Goal: Information Seeking & Learning: Compare options

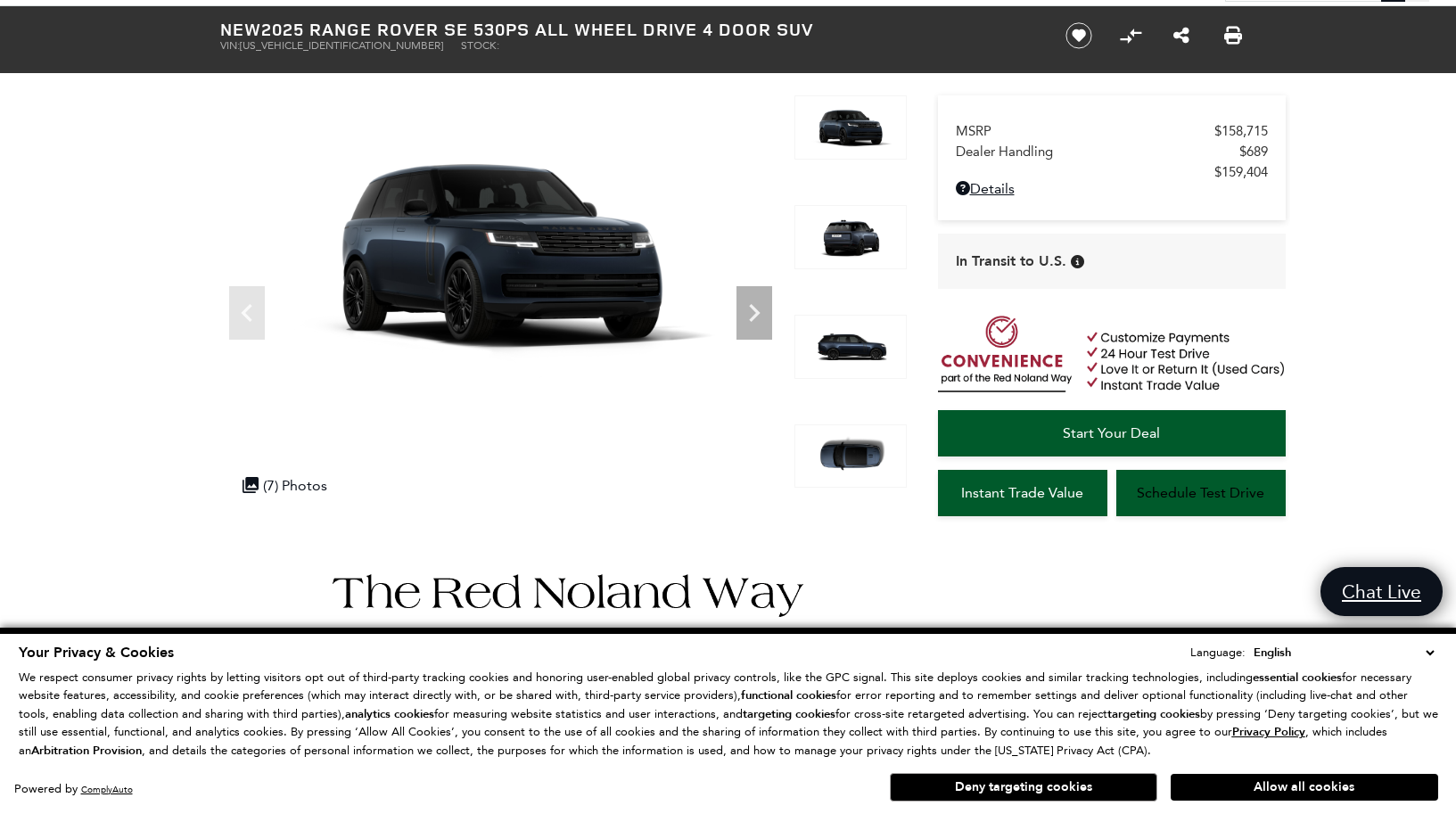
scroll to position [167, 0]
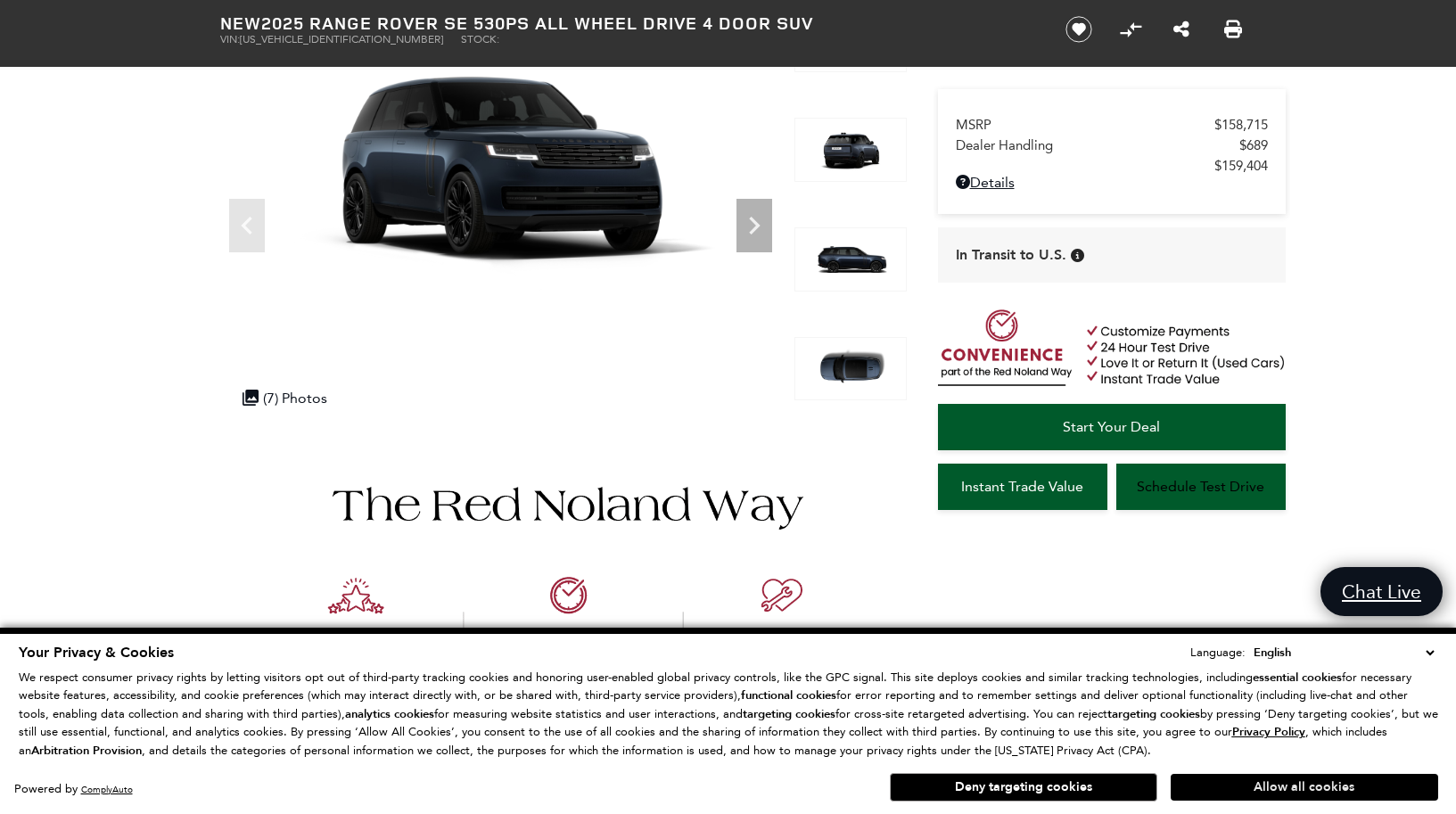
click at [1274, 786] on button "Allow all cookies" at bounding box center [1303, 787] width 267 height 27
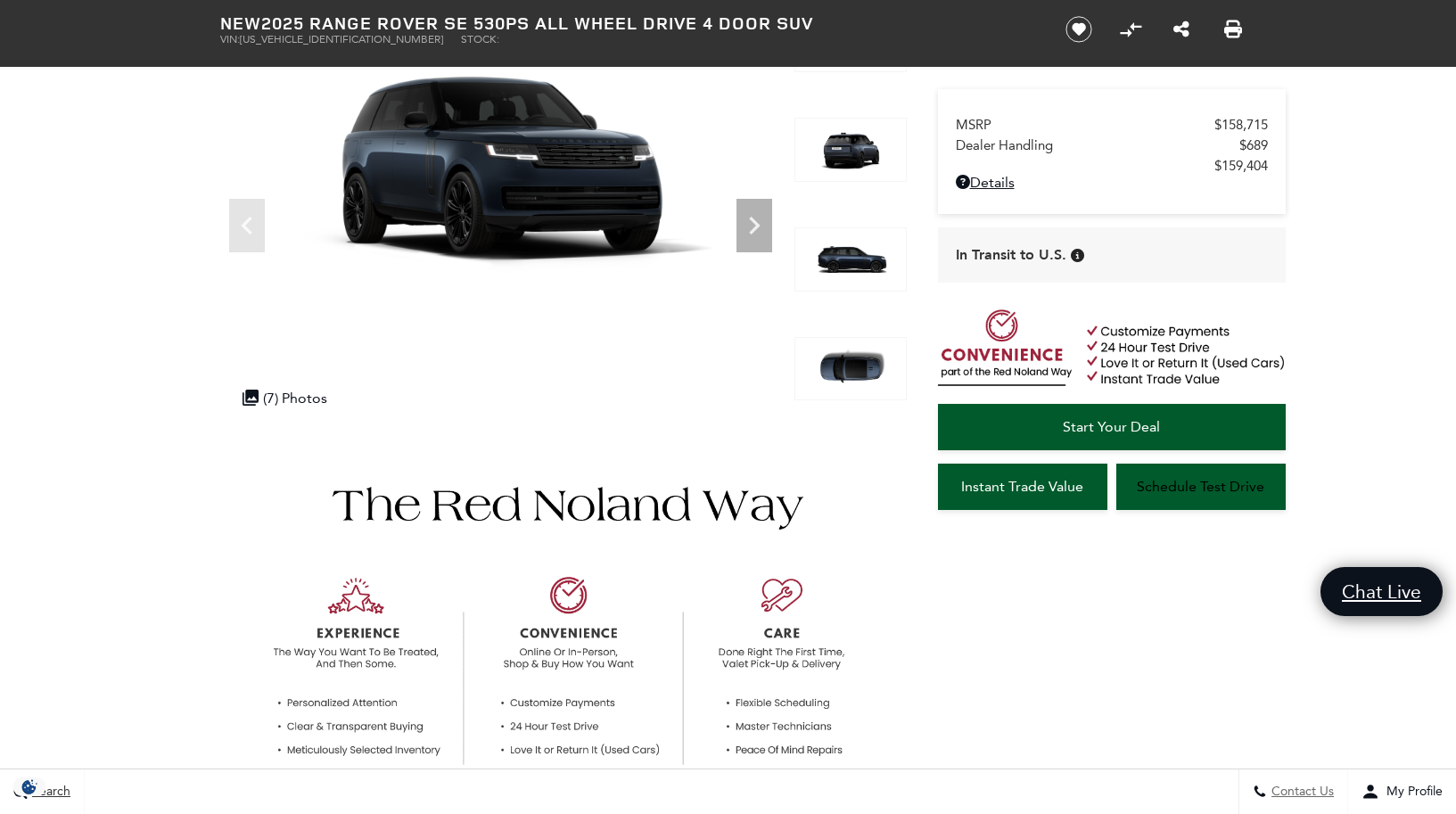
scroll to position [0, 0]
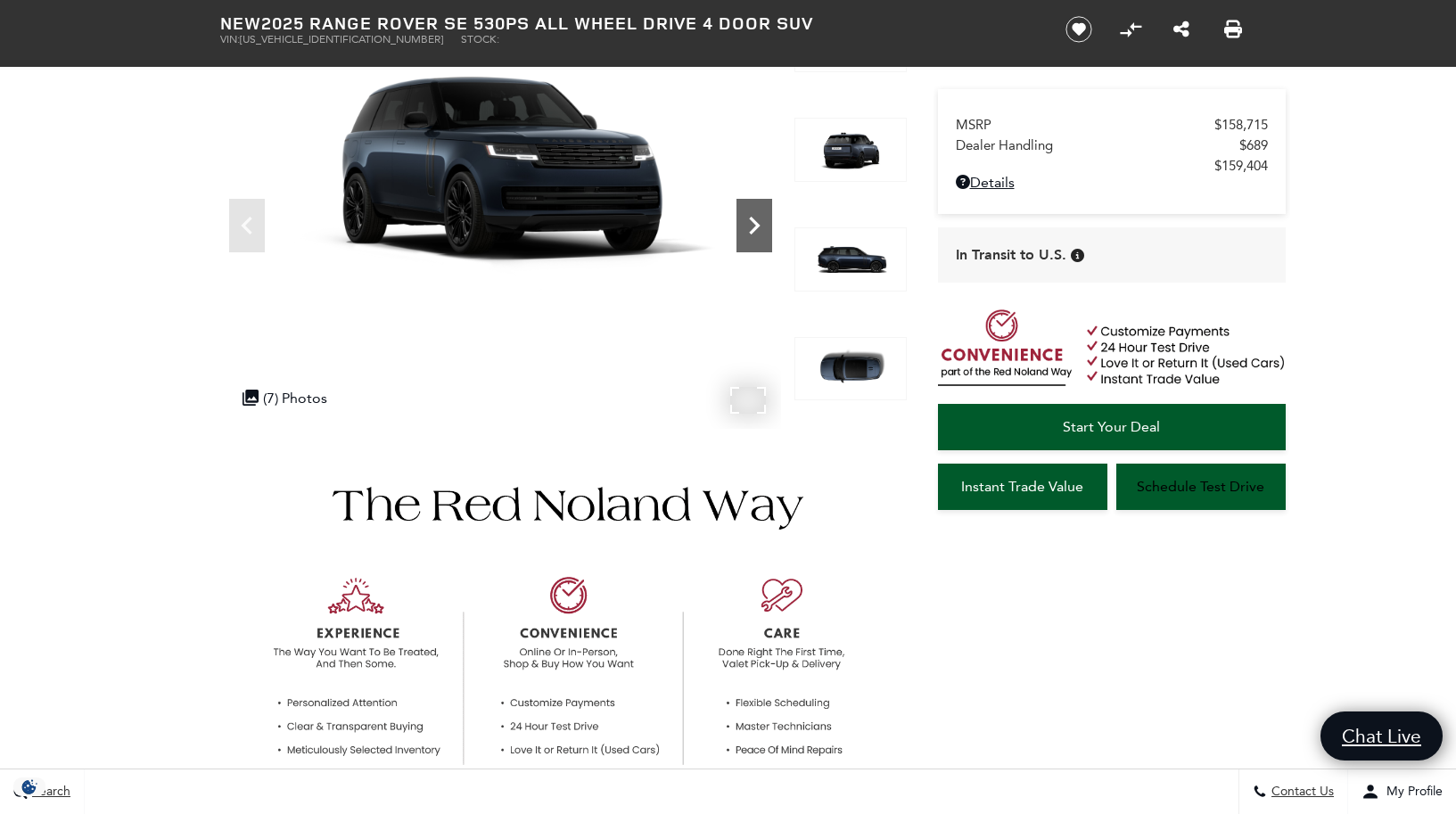
click at [754, 218] on icon "Next" at bounding box center [754, 225] width 36 height 36
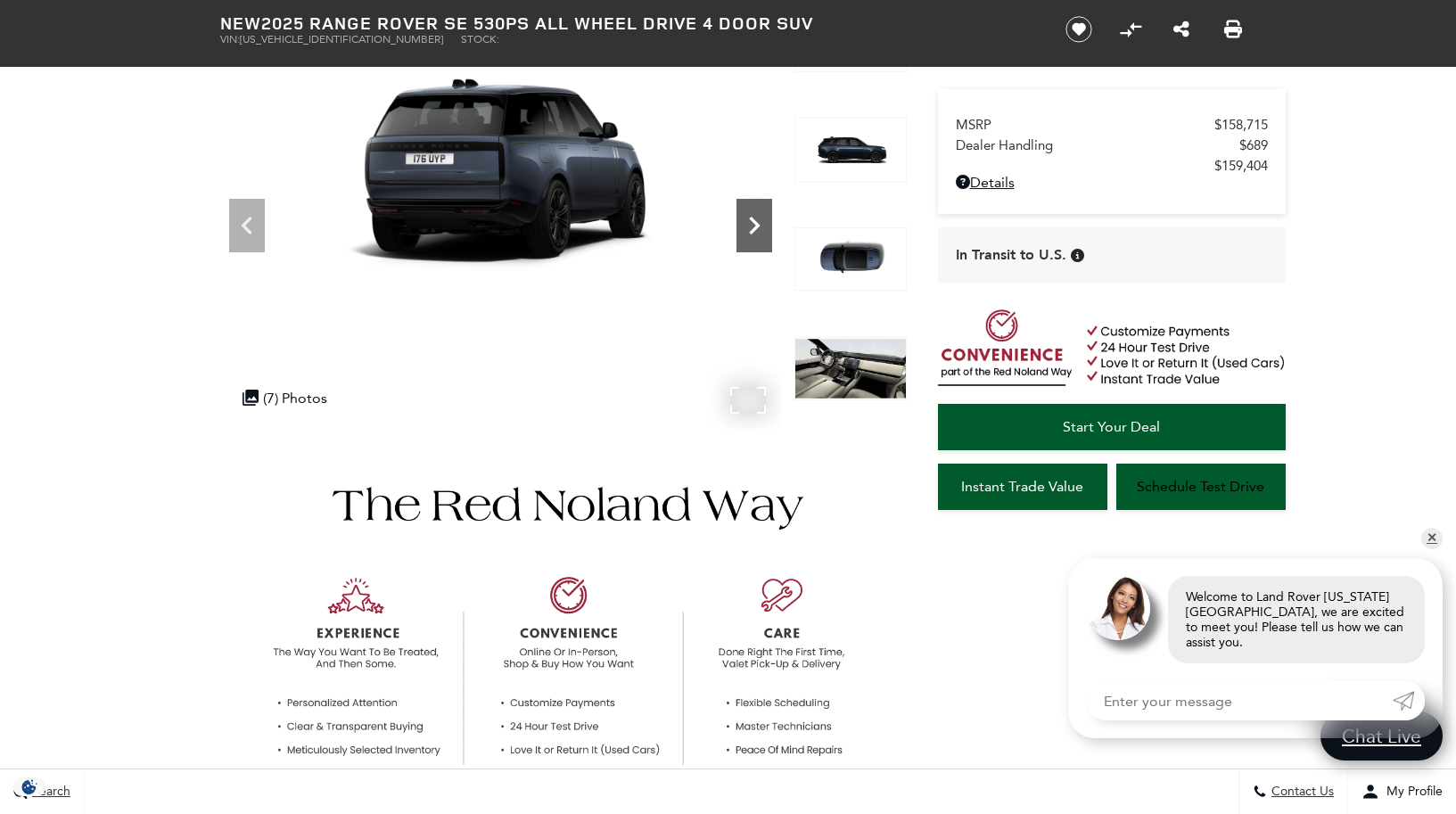
click at [754, 218] on icon "Next" at bounding box center [754, 225] width 36 height 36
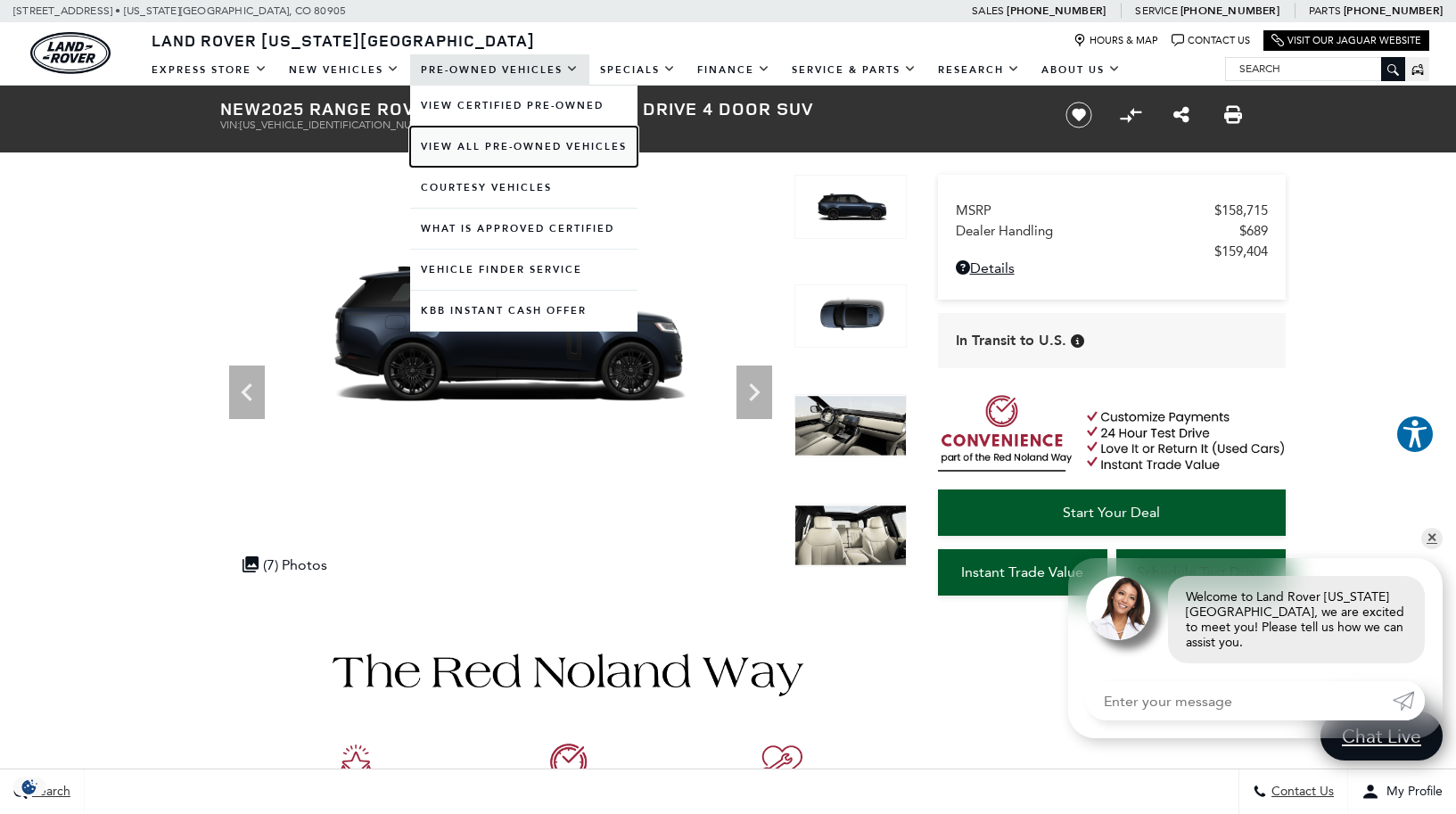
click at [489, 147] on link "View All Pre-Owned Vehicles" at bounding box center [523, 147] width 227 height 40
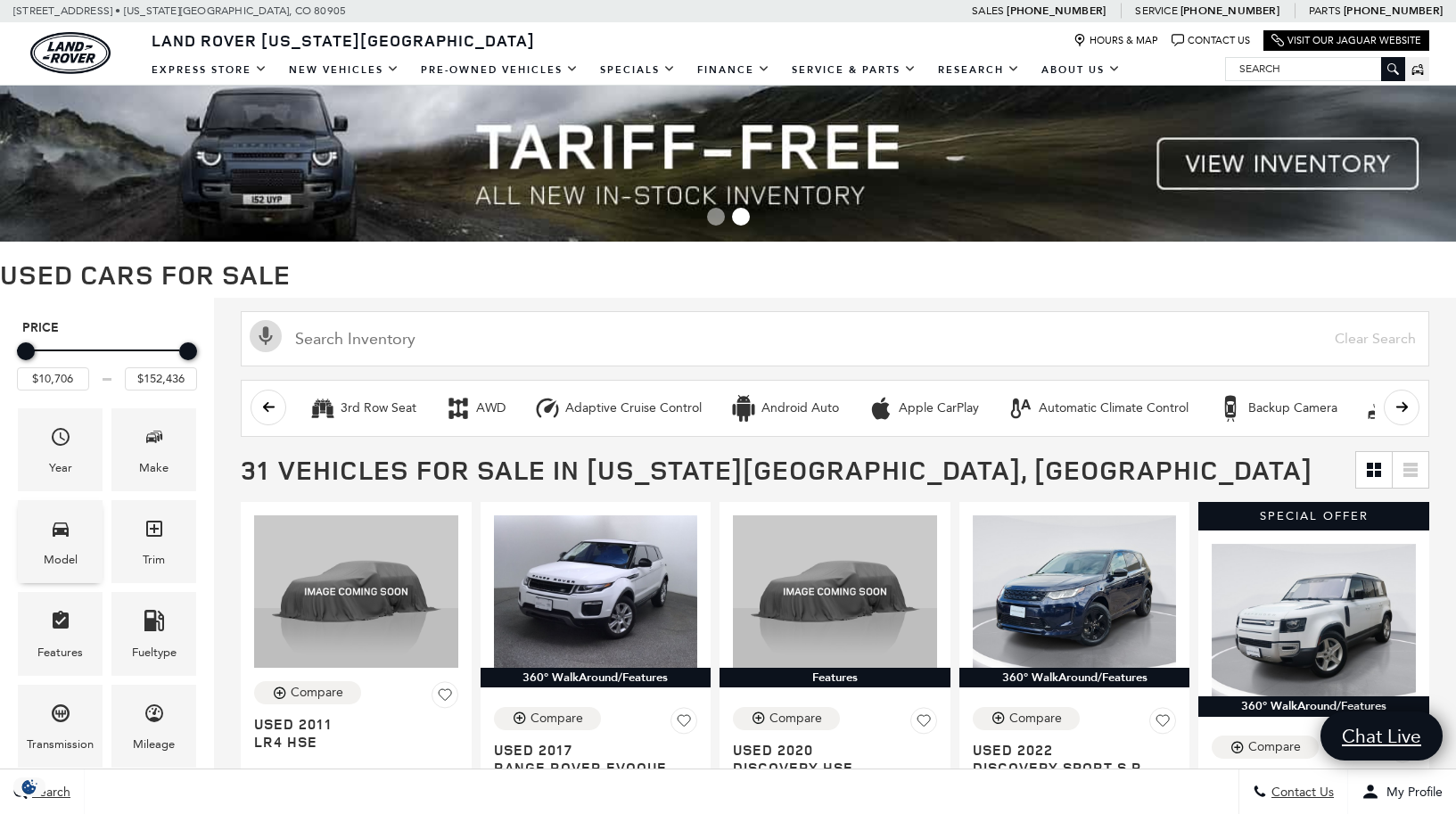
click at [55, 558] on div "Model" at bounding box center [61, 560] width 34 height 20
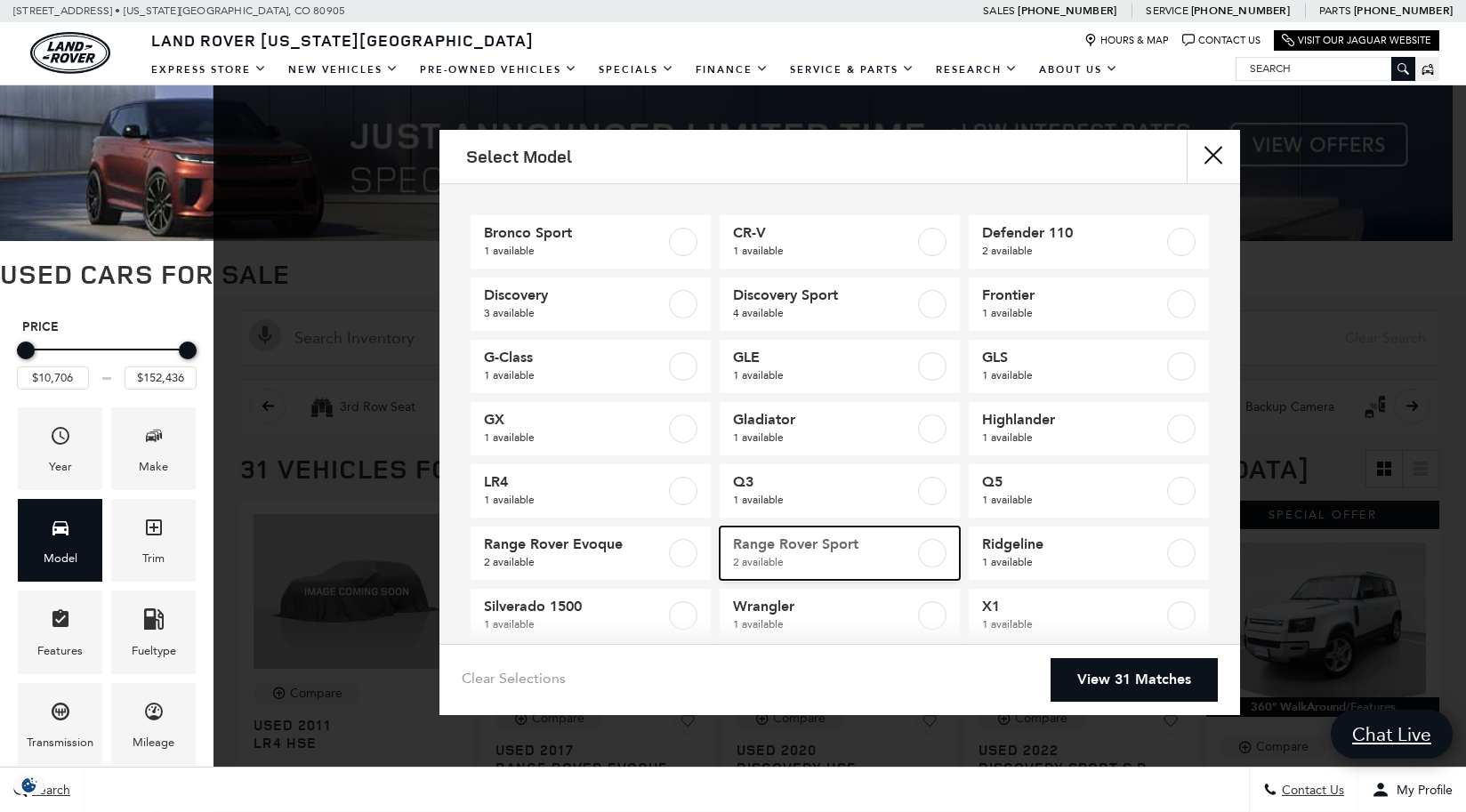
click at [930, 558] on label at bounding box center [932, 553] width 29 height 29
type input "$152,436"
checkbox input "true"
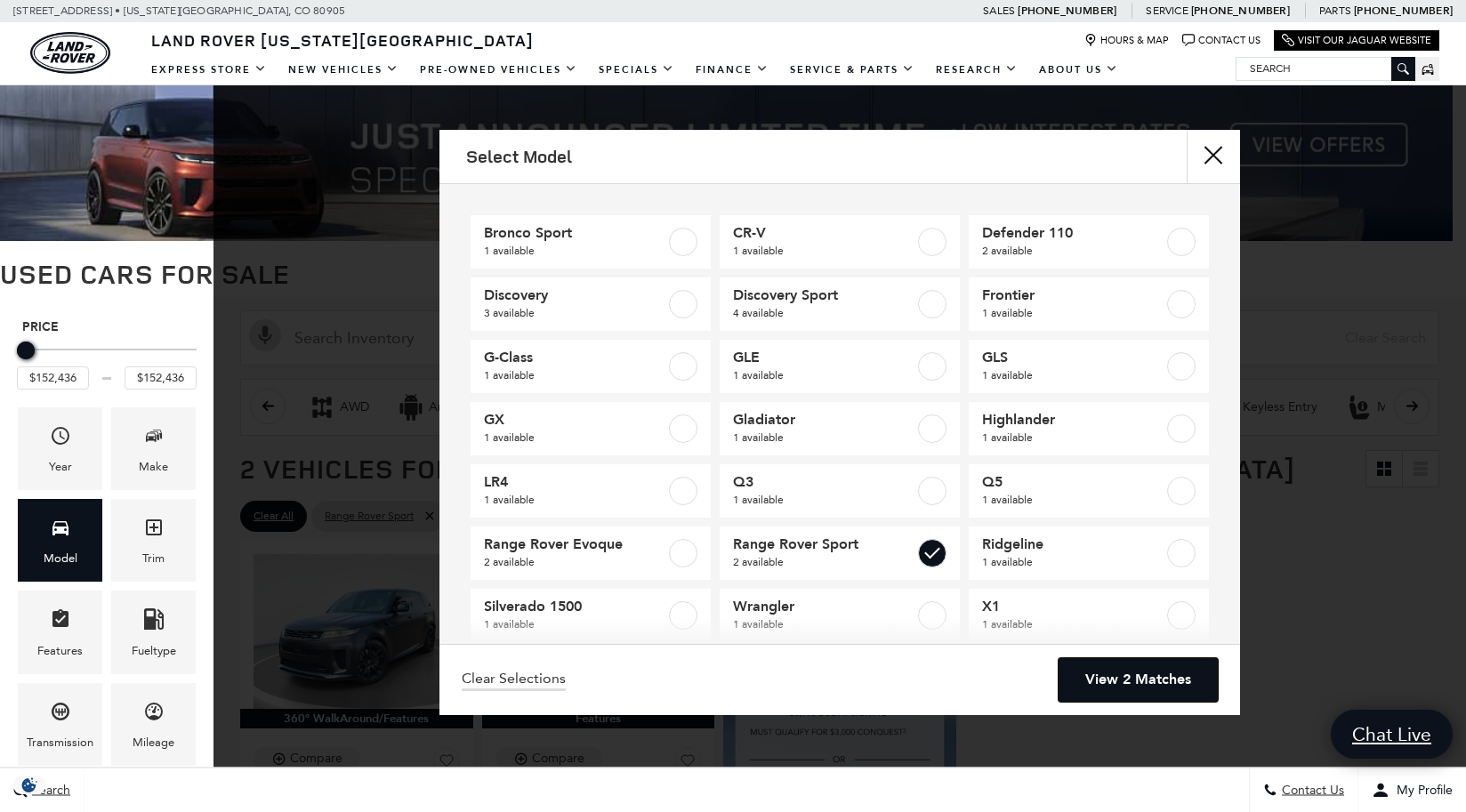
click at [1197, 689] on link "View 2 Matches" at bounding box center [1138, 680] width 159 height 44
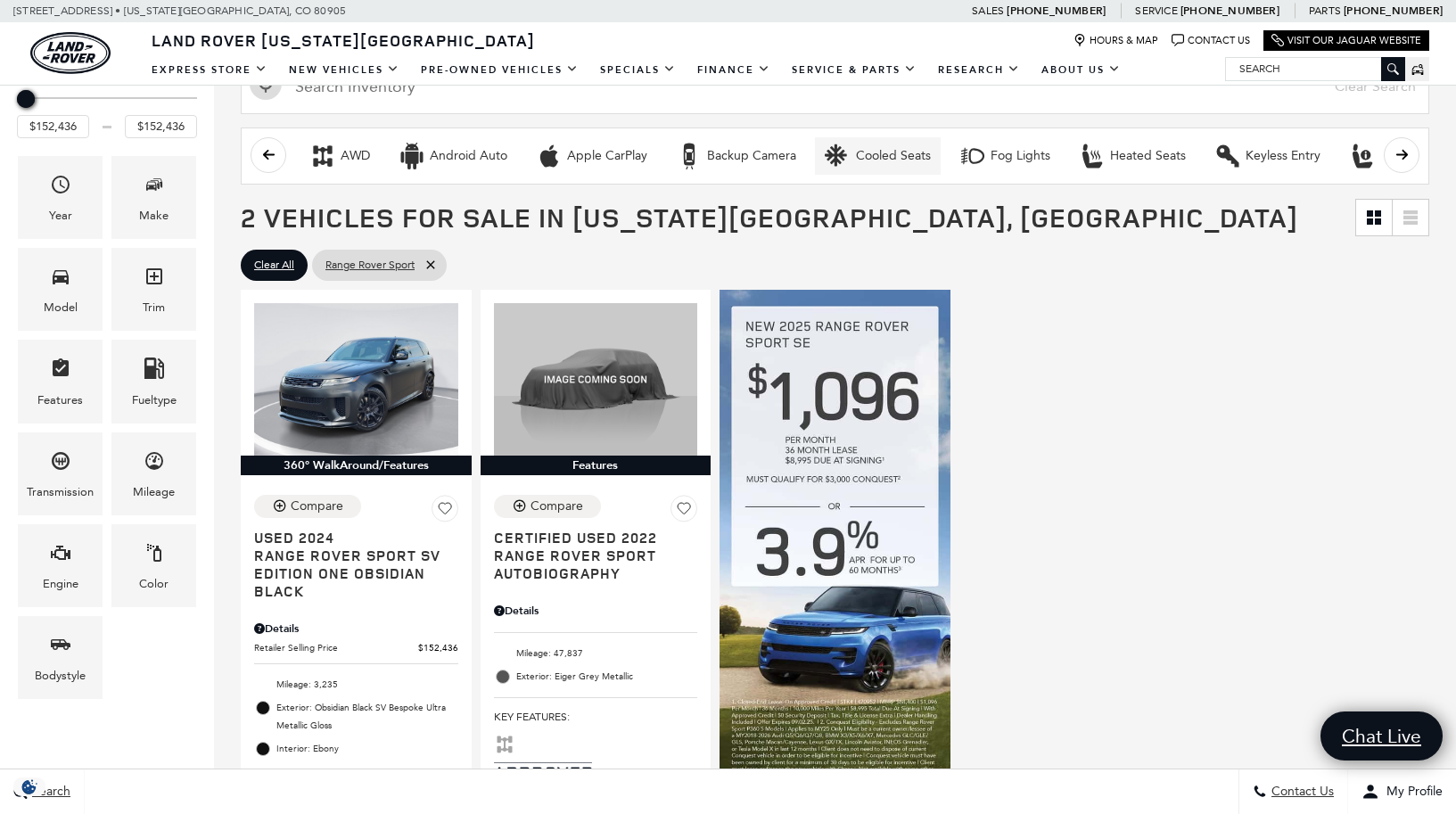
scroll to position [340, 0]
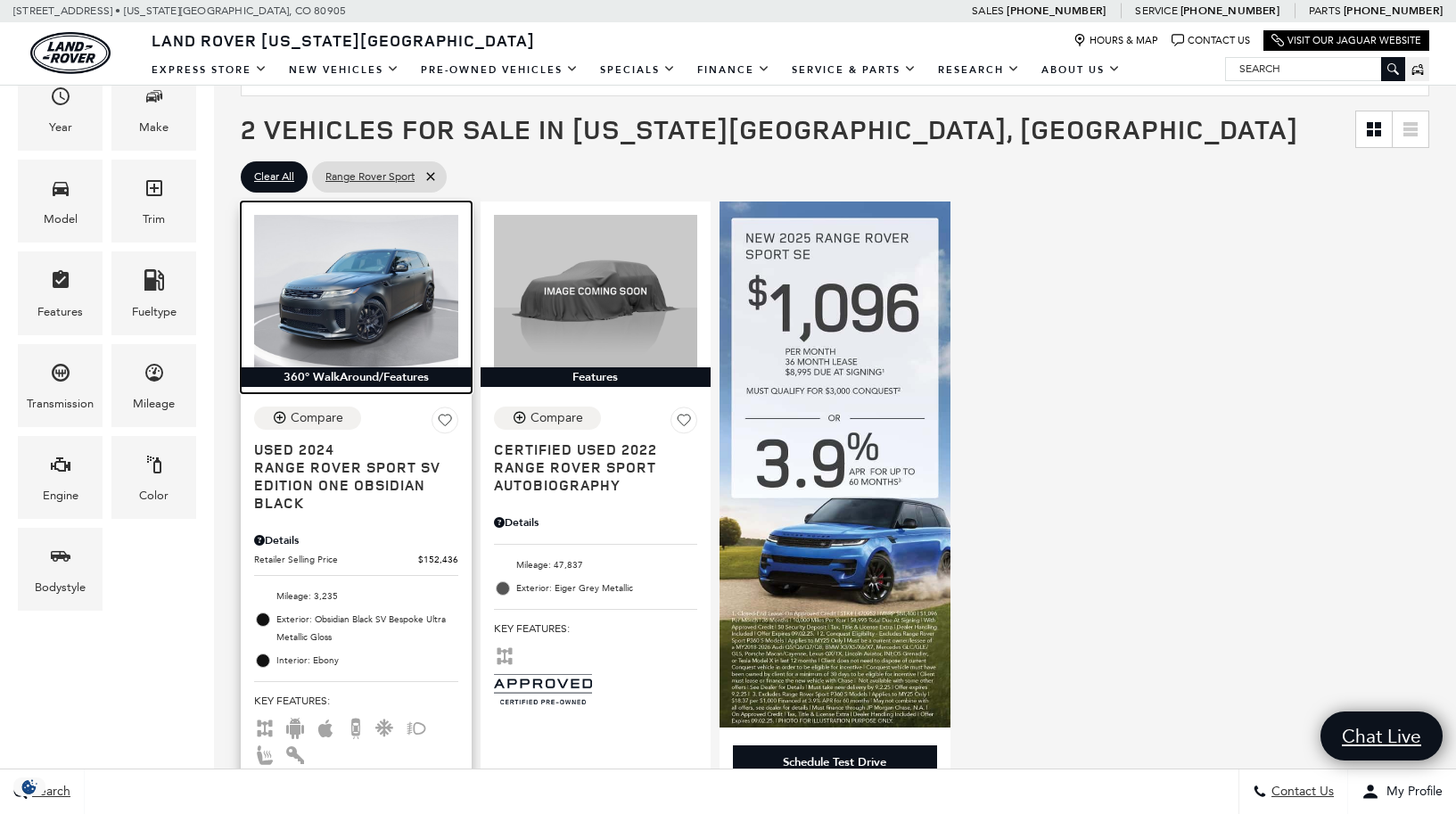
click at [347, 294] on img at bounding box center [356, 291] width 204 height 153
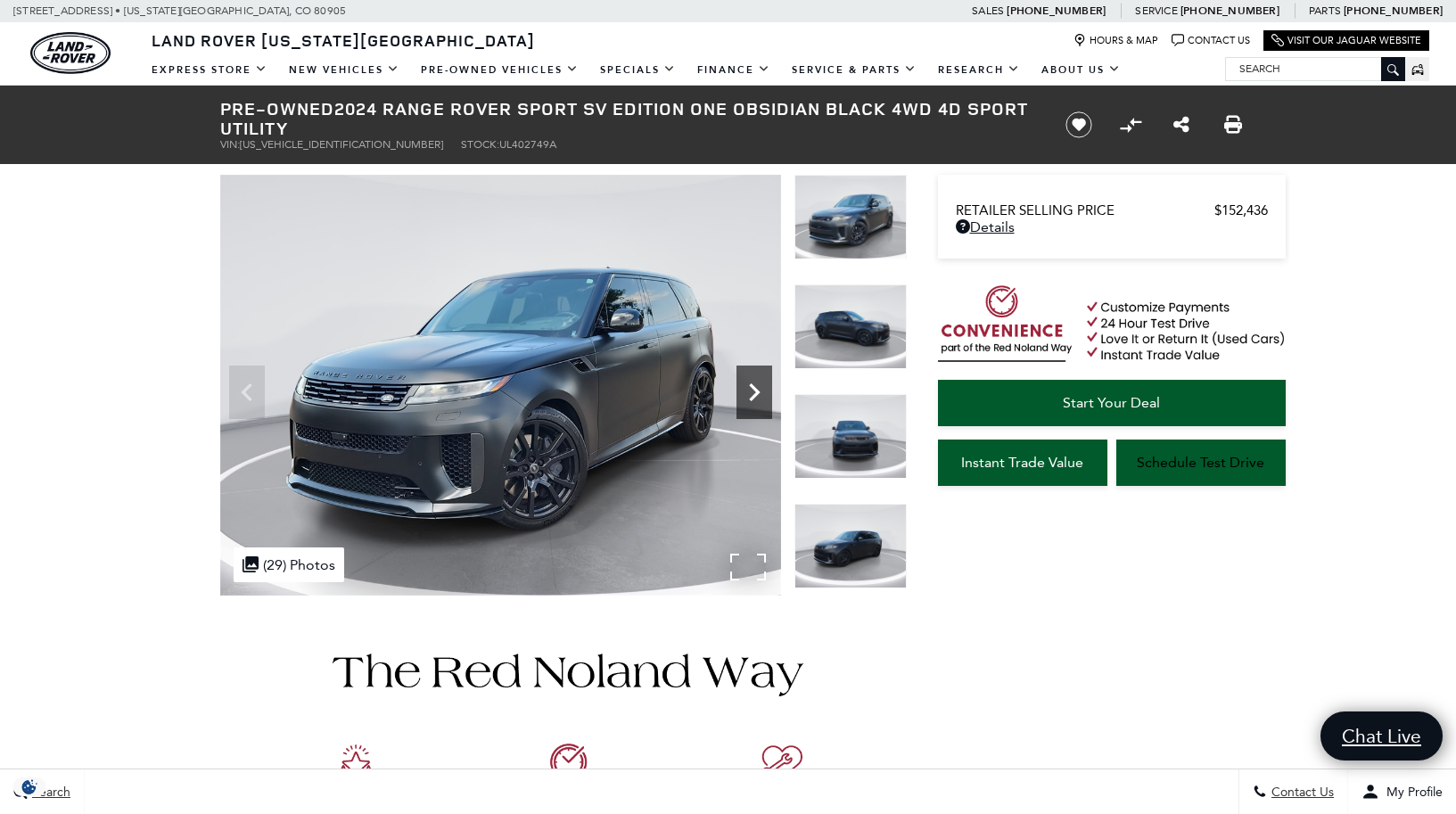
click at [752, 388] on icon "Next" at bounding box center [754, 392] width 11 height 18
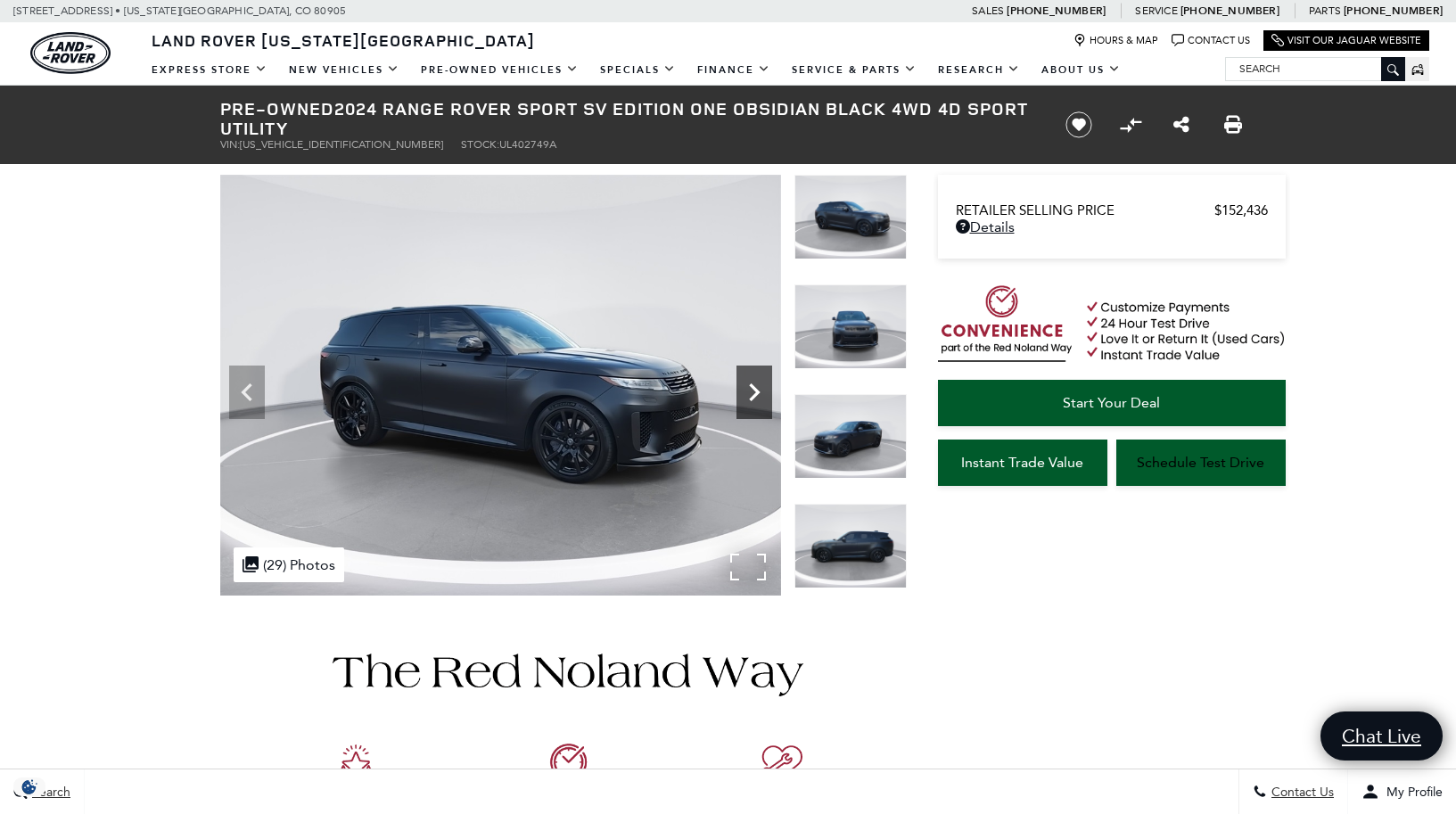
click at [752, 388] on icon "Next" at bounding box center [754, 392] width 11 height 18
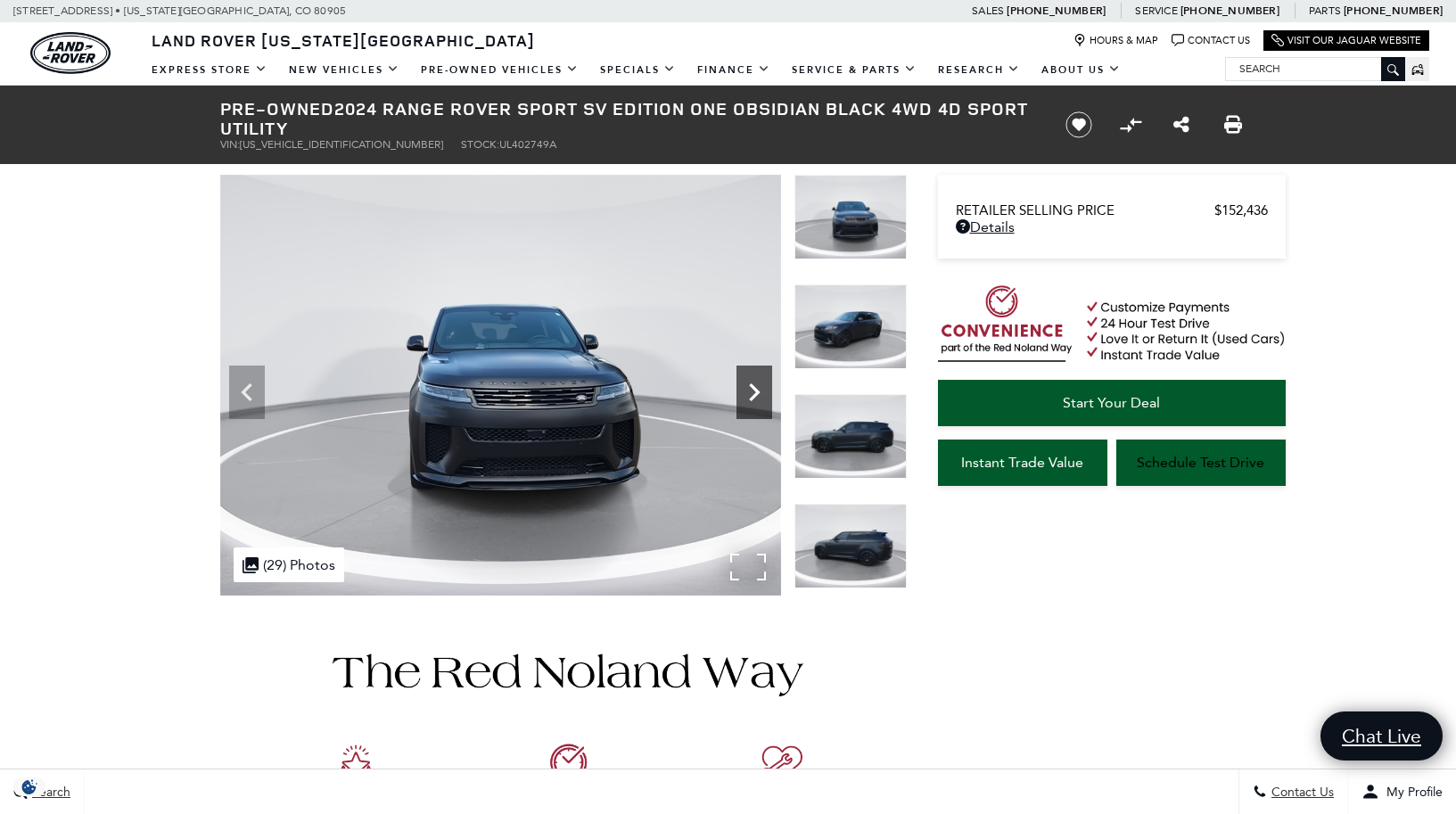
click at [752, 388] on icon "Next" at bounding box center [754, 392] width 11 height 18
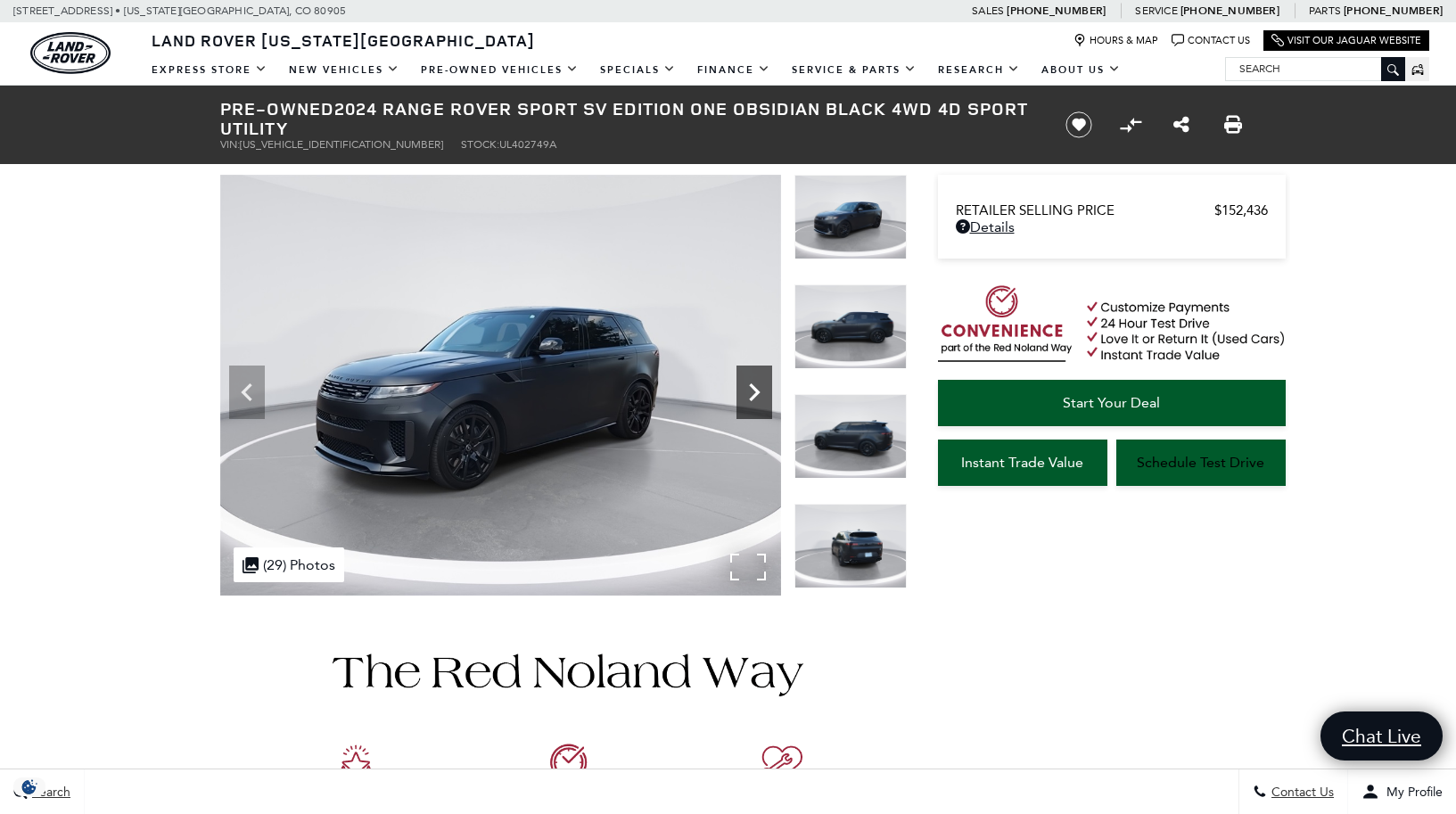
click at [752, 388] on icon "Next" at bounding box center [754, 392] width 11 height 18
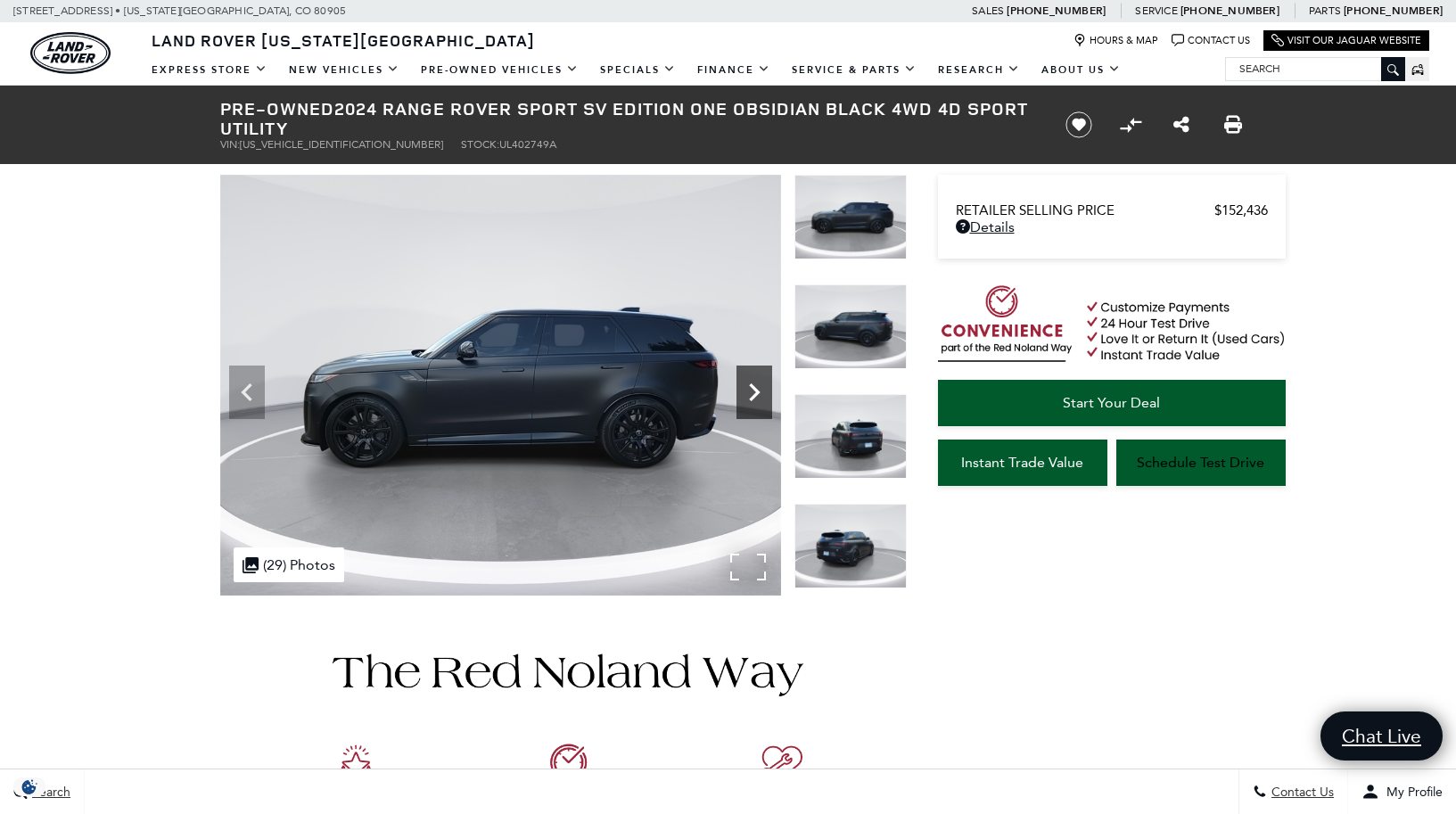
click at [752, 388] on icon "Next" at bounding box center [754, 392] width 11 height 18
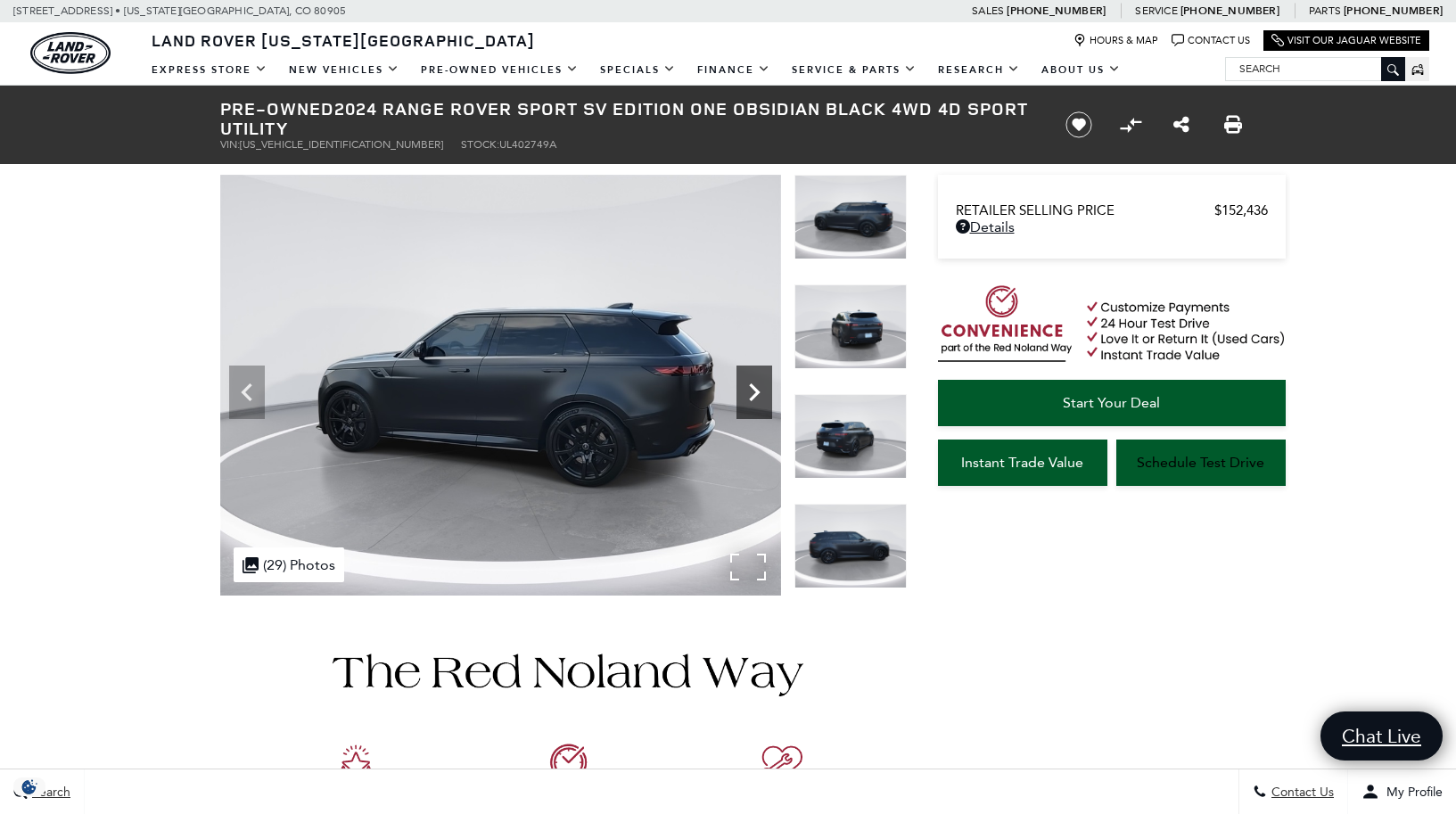
click at [752, 388] on icon "Next" at bounding box center [754, 392] width 11 height 18
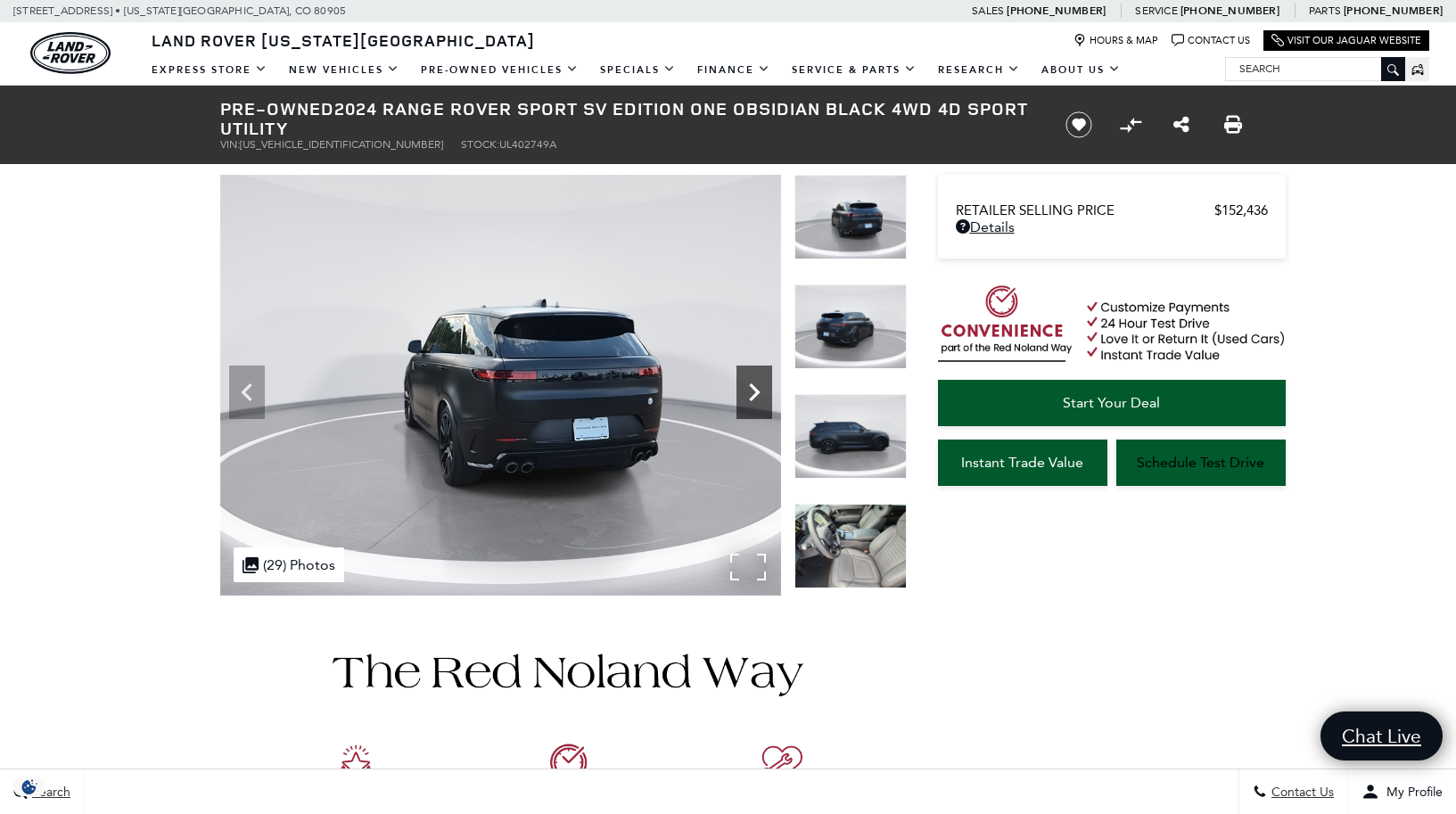
click at [752, 388] on icon "Next" at bounding box center [754, 392] width 11 height 18
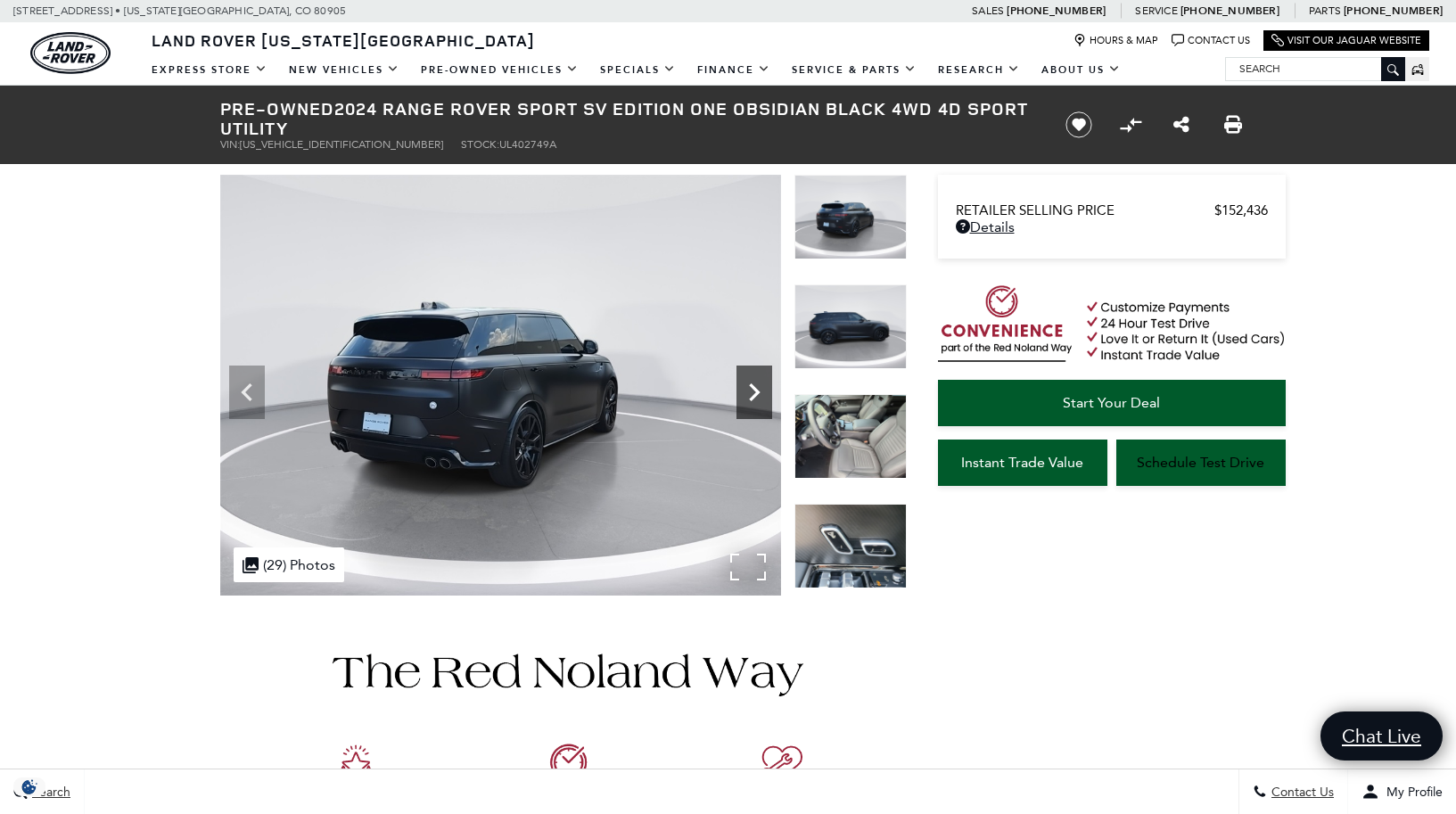
click at [752, 388] on icon "Next" at bounding box center [754, 392] width 11 height 18
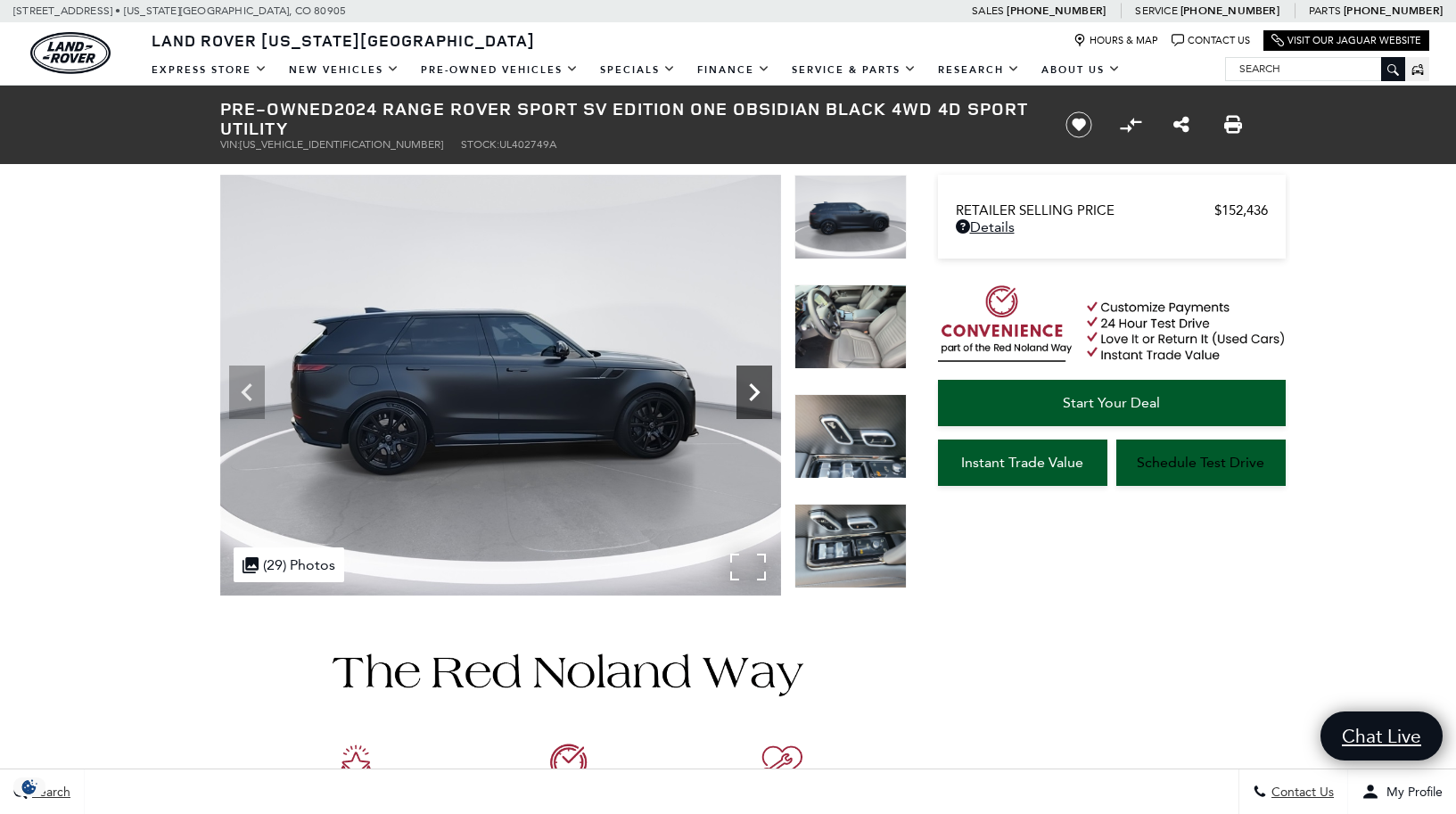
click at [752, 388] on icon "Next" at bounding box center [754, 392] width 11 height 18
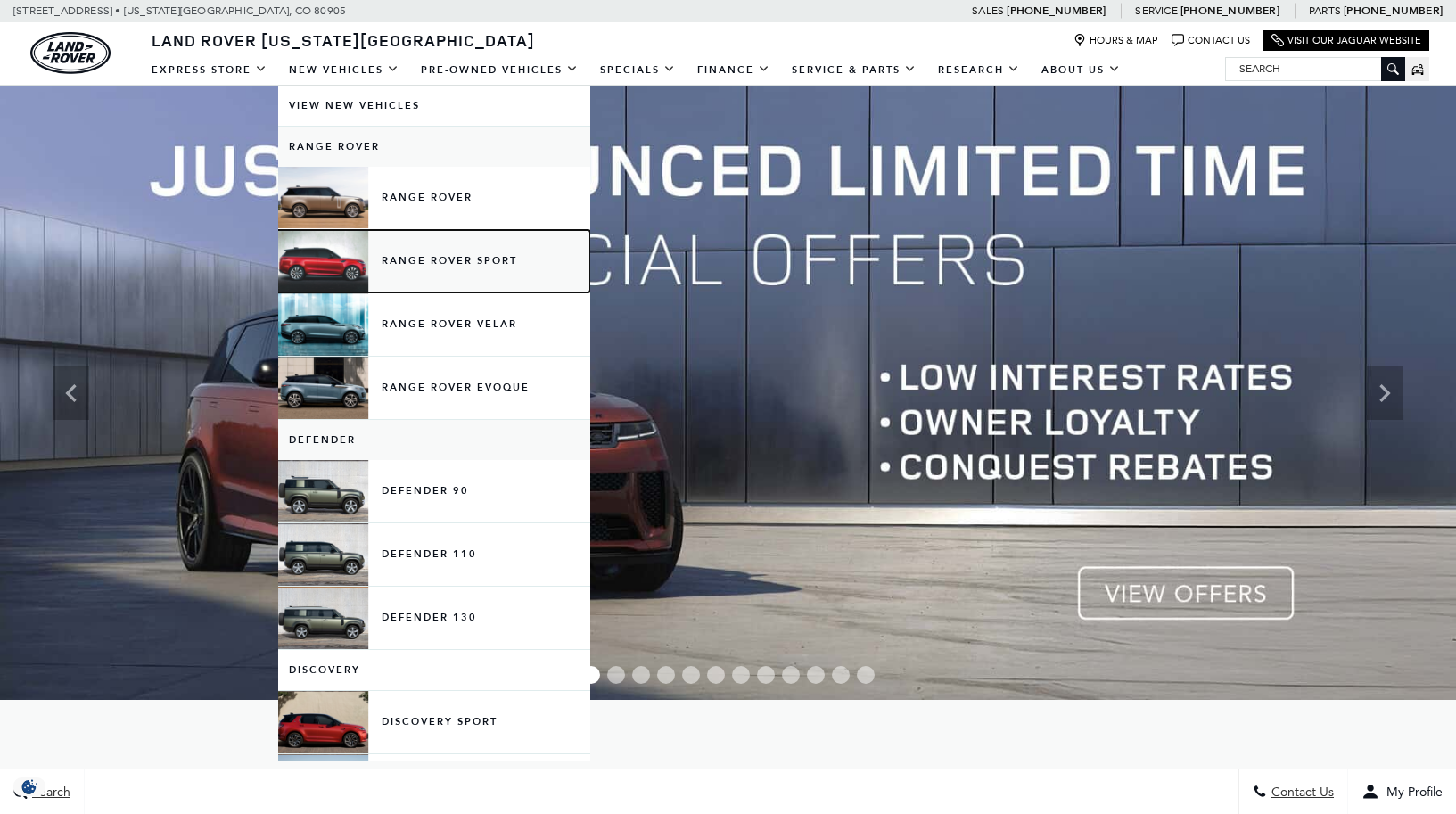
click at [418, 260] on link "Range Rover Sport" at bounding box center [434, 261] width 312 height 63
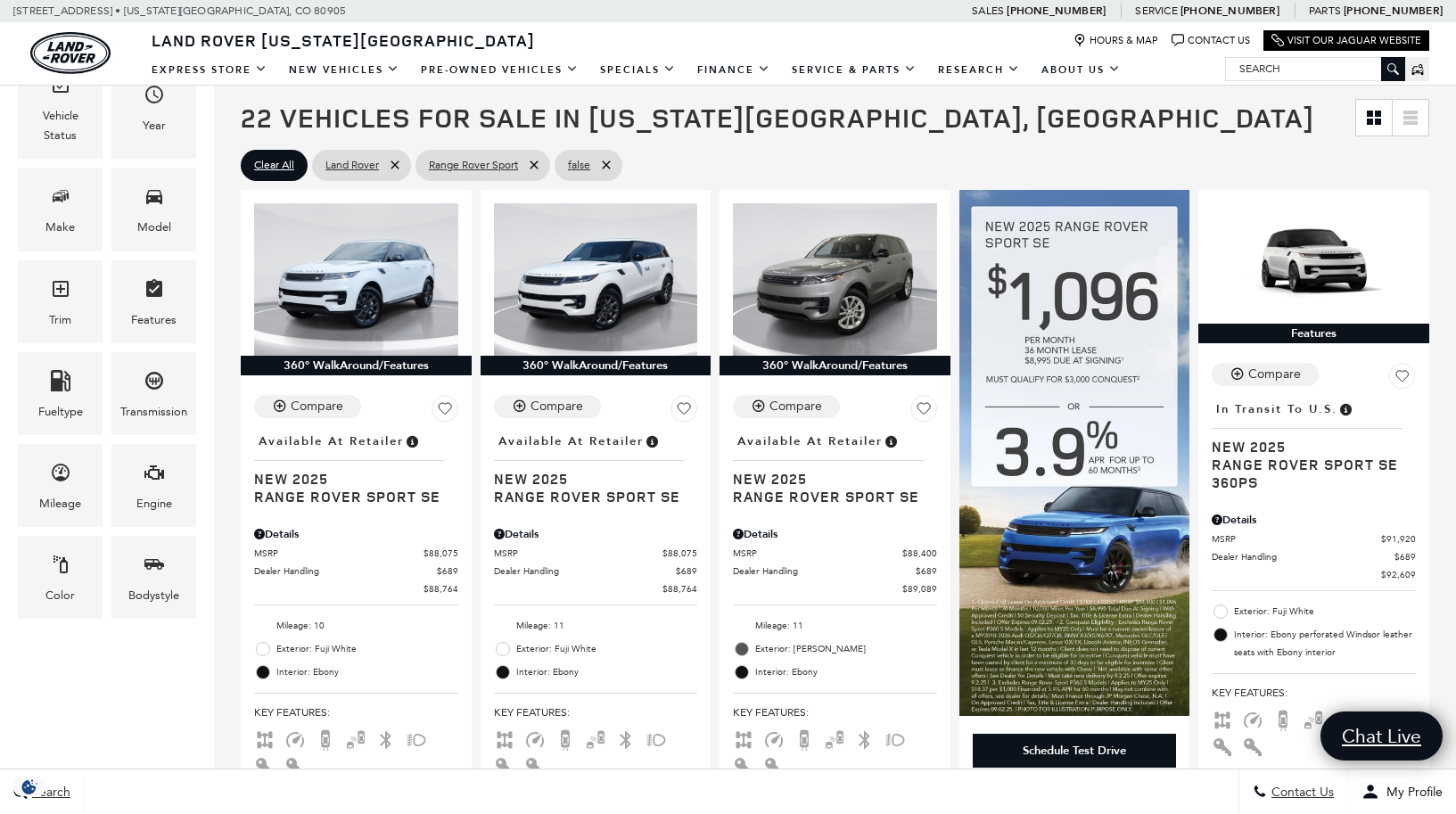
scroll to position [351, 0]
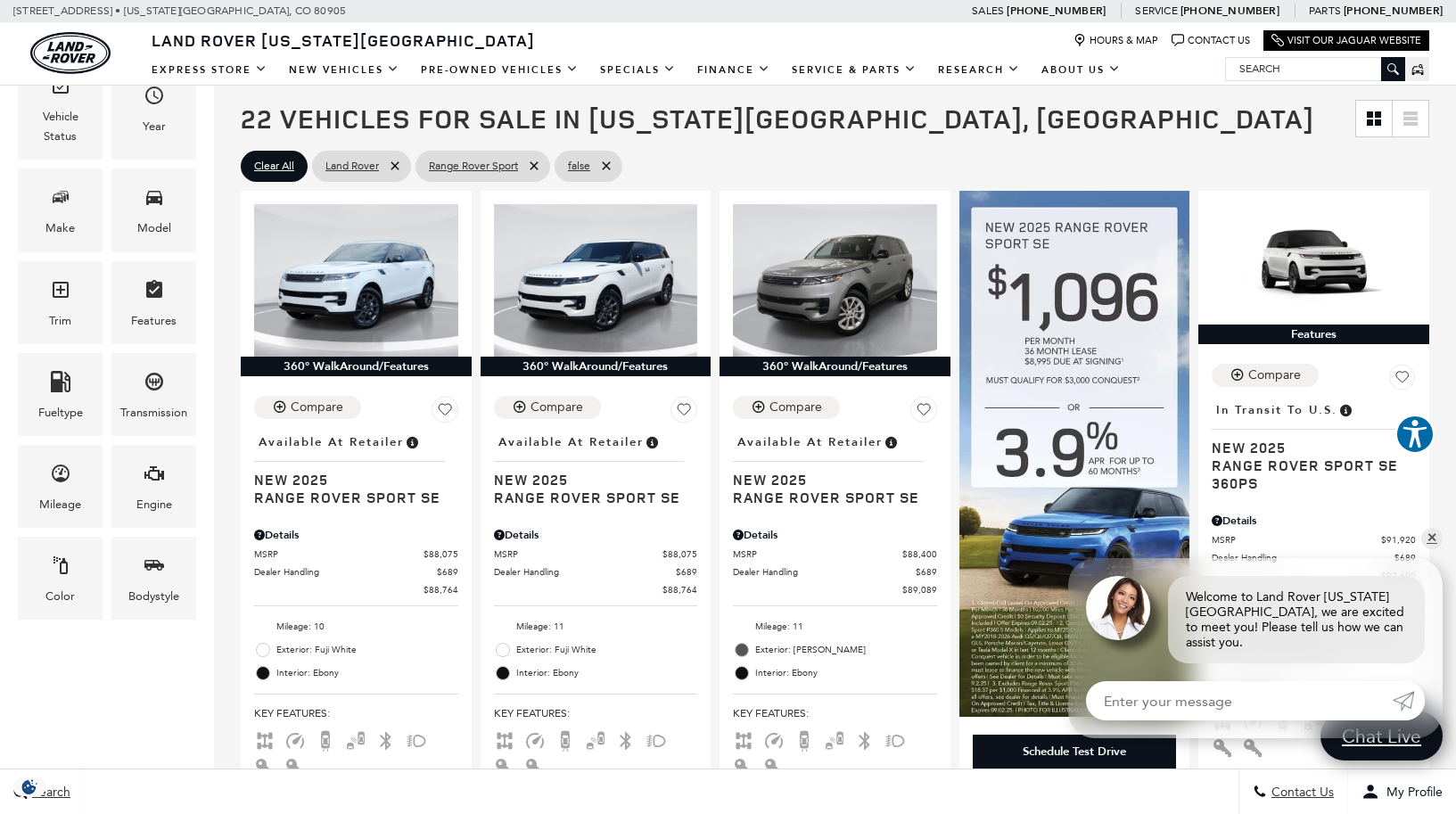
click at [1307, 72] on input "Search" at bounding box center [1315, 68] width 179 height 22
click at [1317, 136] on div "22 Vehicles for Sale in [US_STATE][GEOGRAPHIC_DATA], [GEOGRAPHIC_DATA]" at bounding box center [835, 119] width 1242 height 56
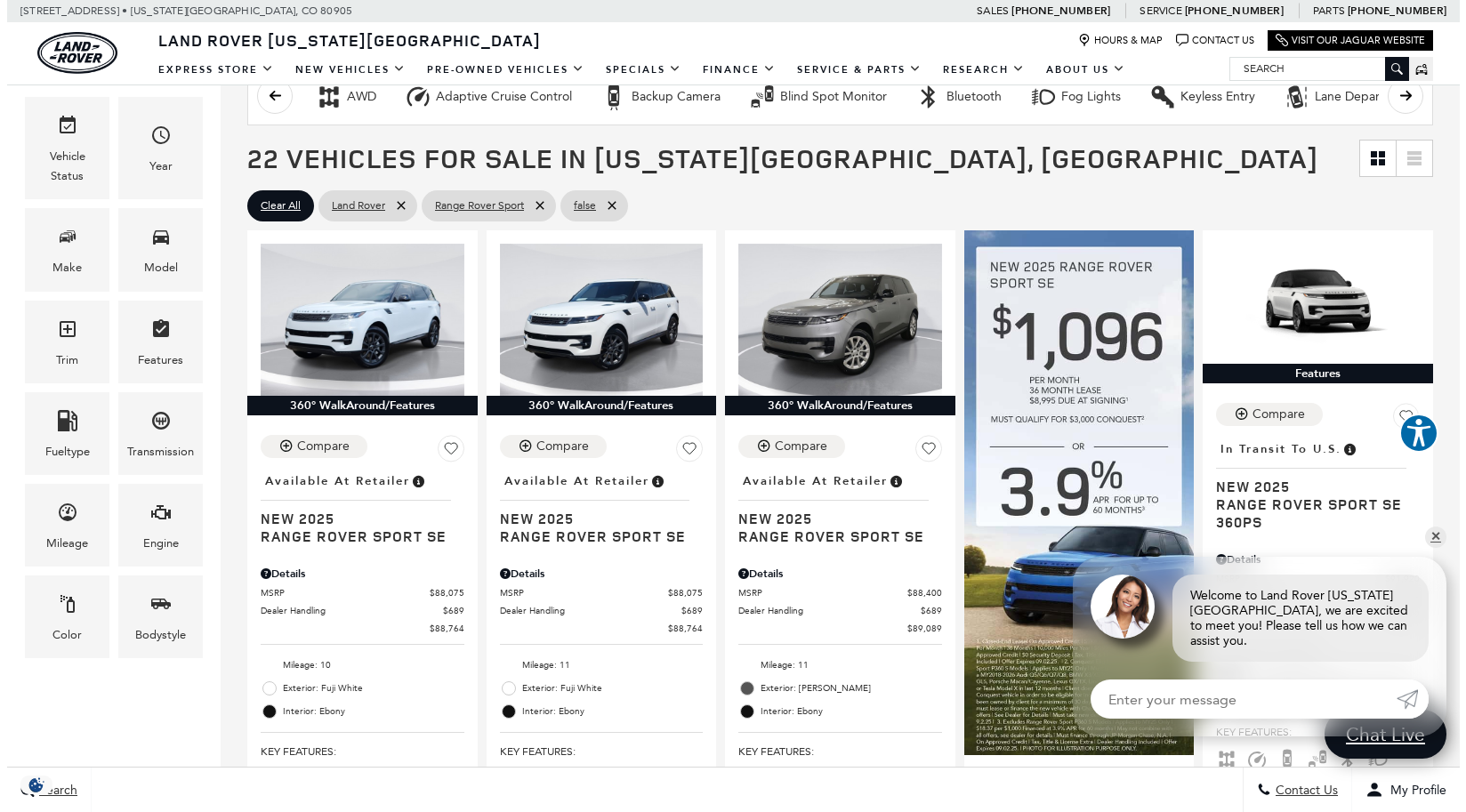
scroll to position [297, 0]
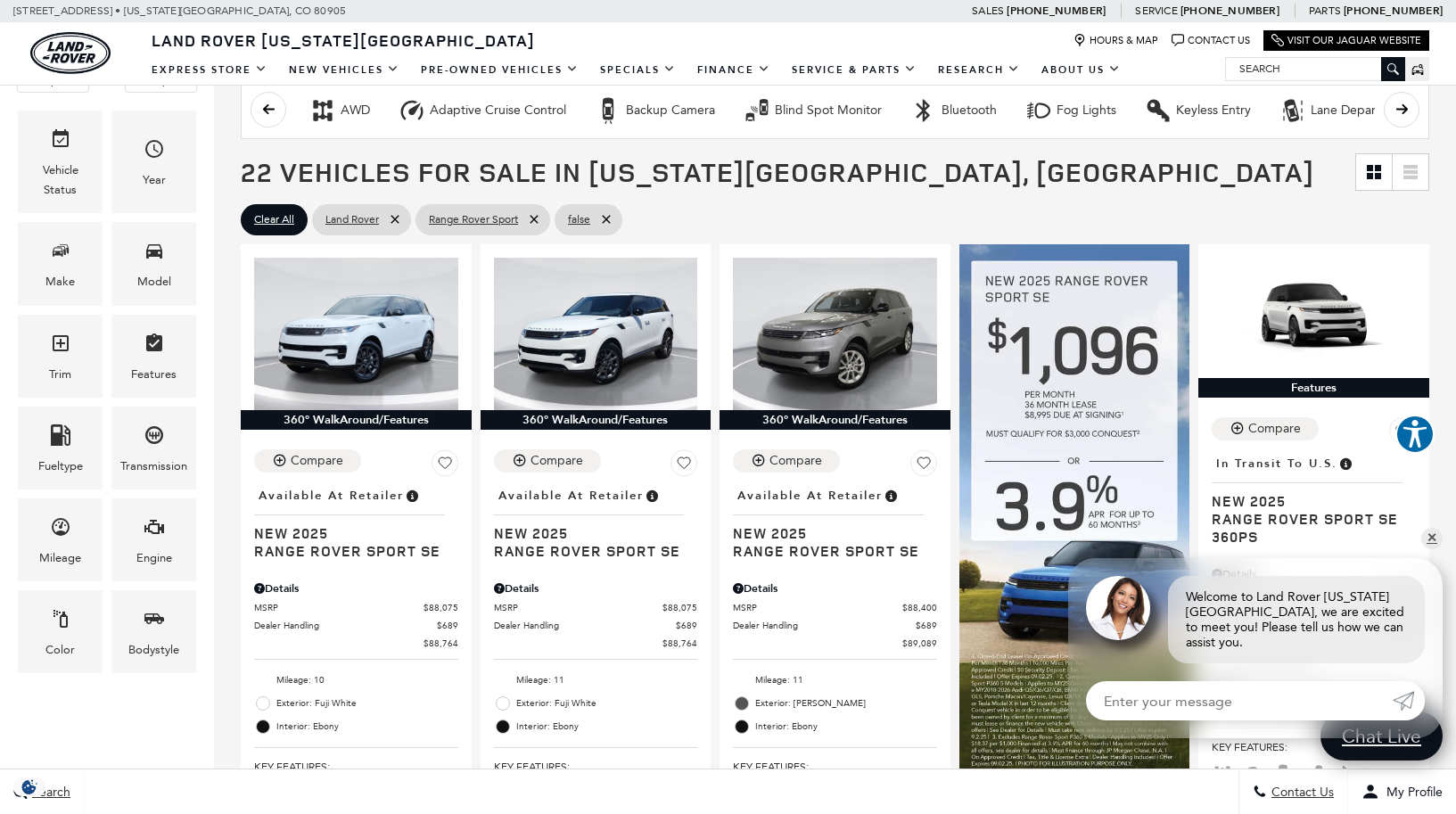
click at [161, 579] on div "Engine" at bounding box center [154, 540] width 93 height 92
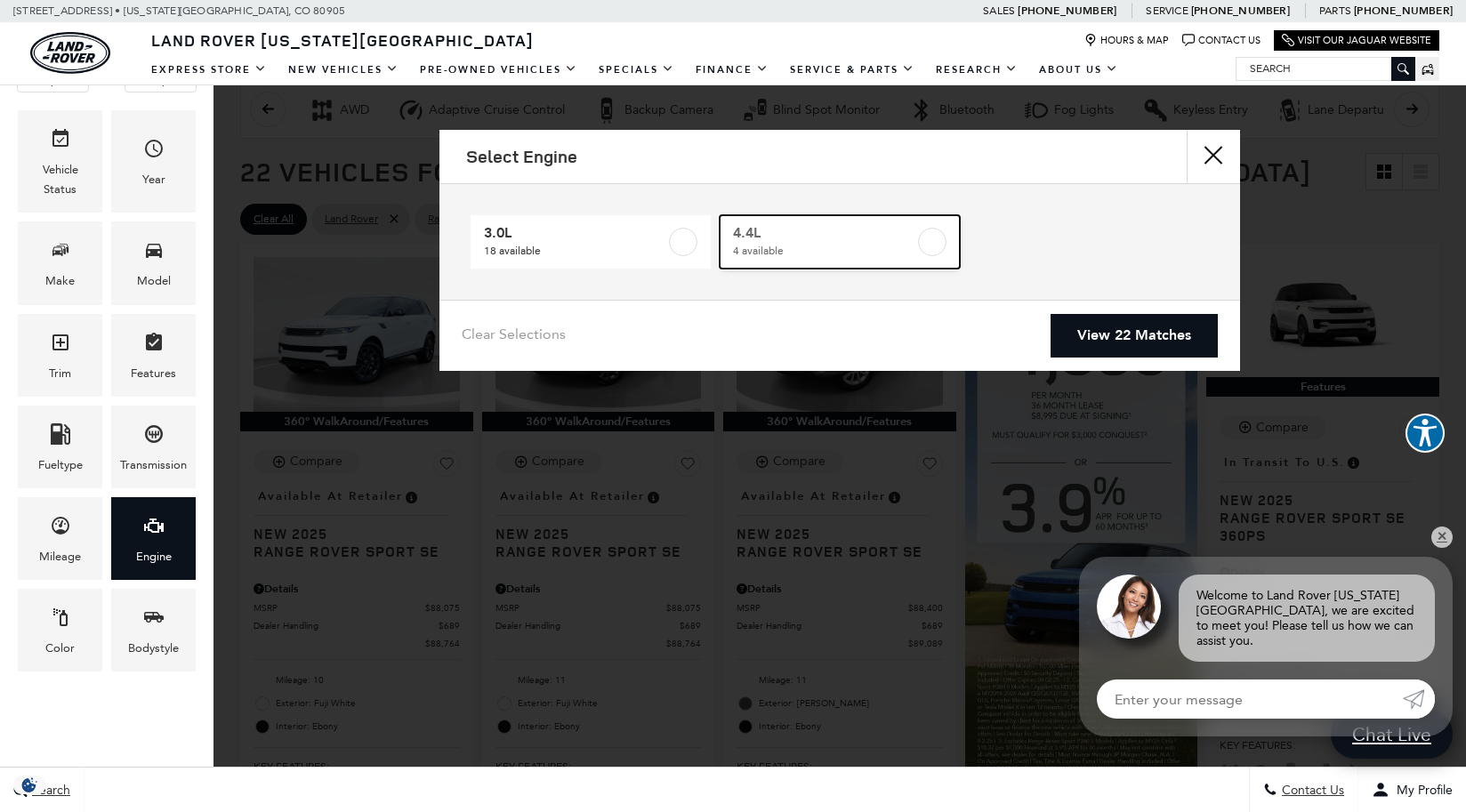
click at [929, 232] on label at bounding box center [932, 242] width 29 height 29
type input "$122,424"
checkbox input "true"
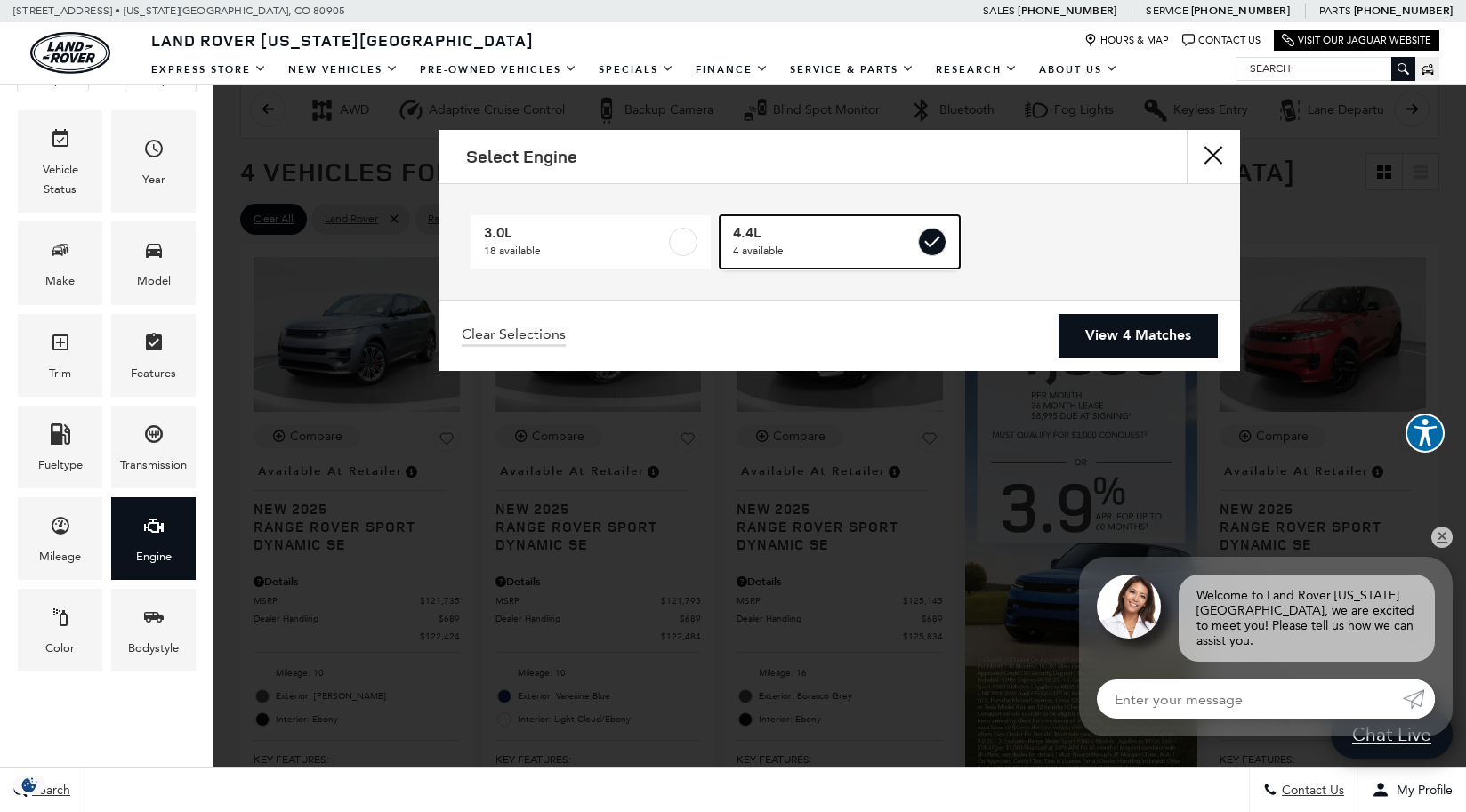
scroll to position [22, 0]
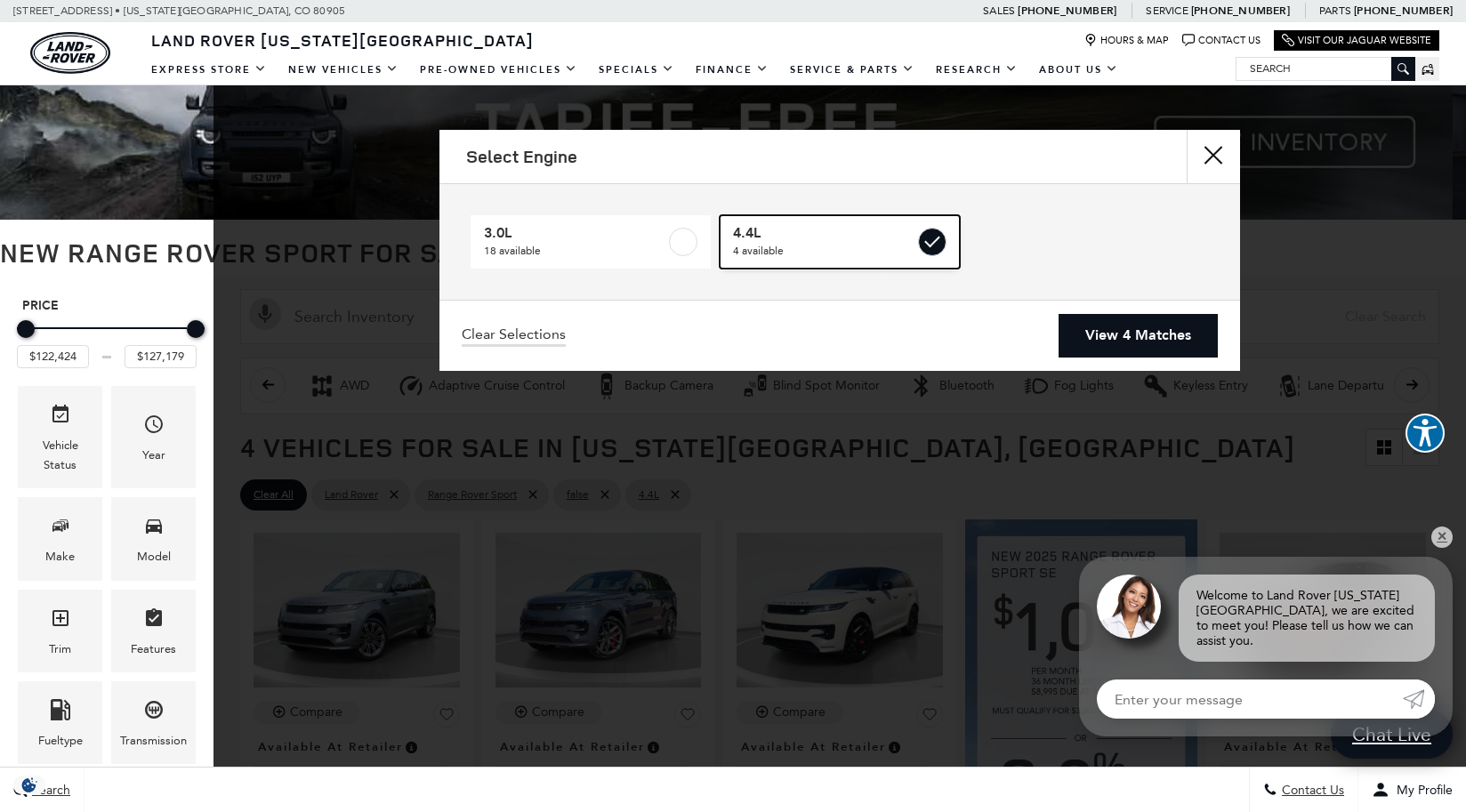
click at [933, 241] on label at bounding box center [932, 242] width 29 height 29
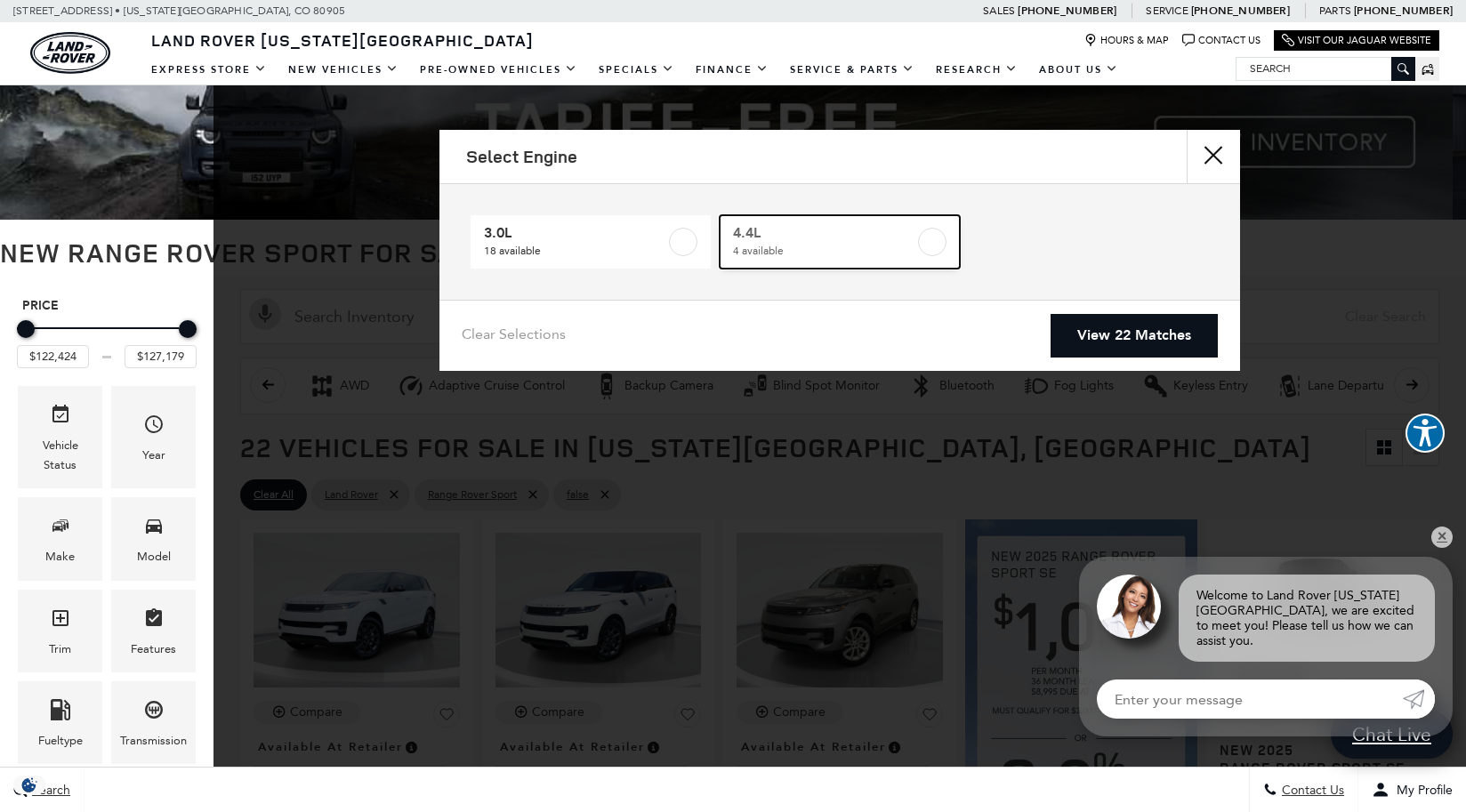
type input "$88,764"
checkbox input "false"
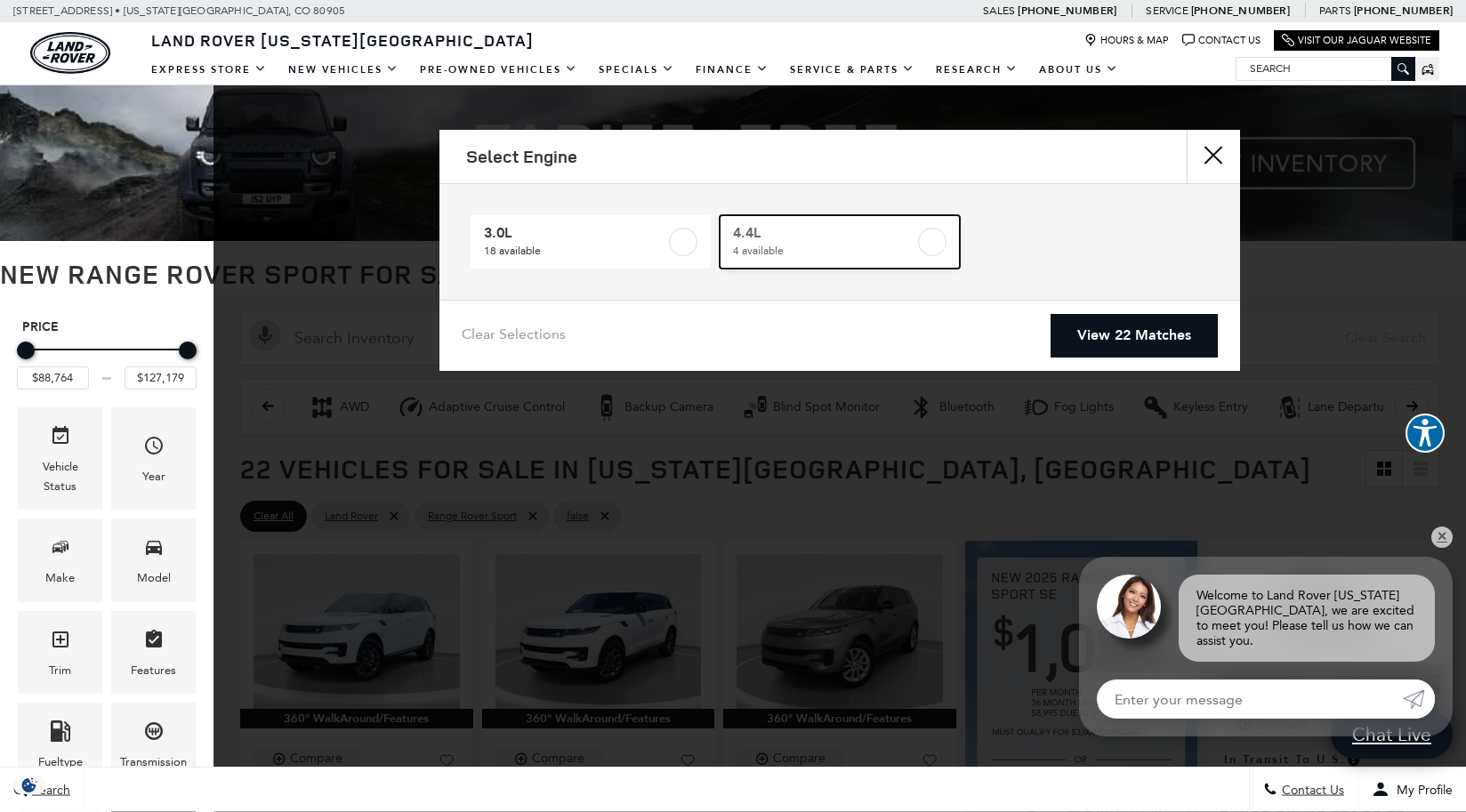
click at [933, 241] on label at bounding box center [932, 242] width 29 height 29
type input "$122,424"
checkbox input "true"
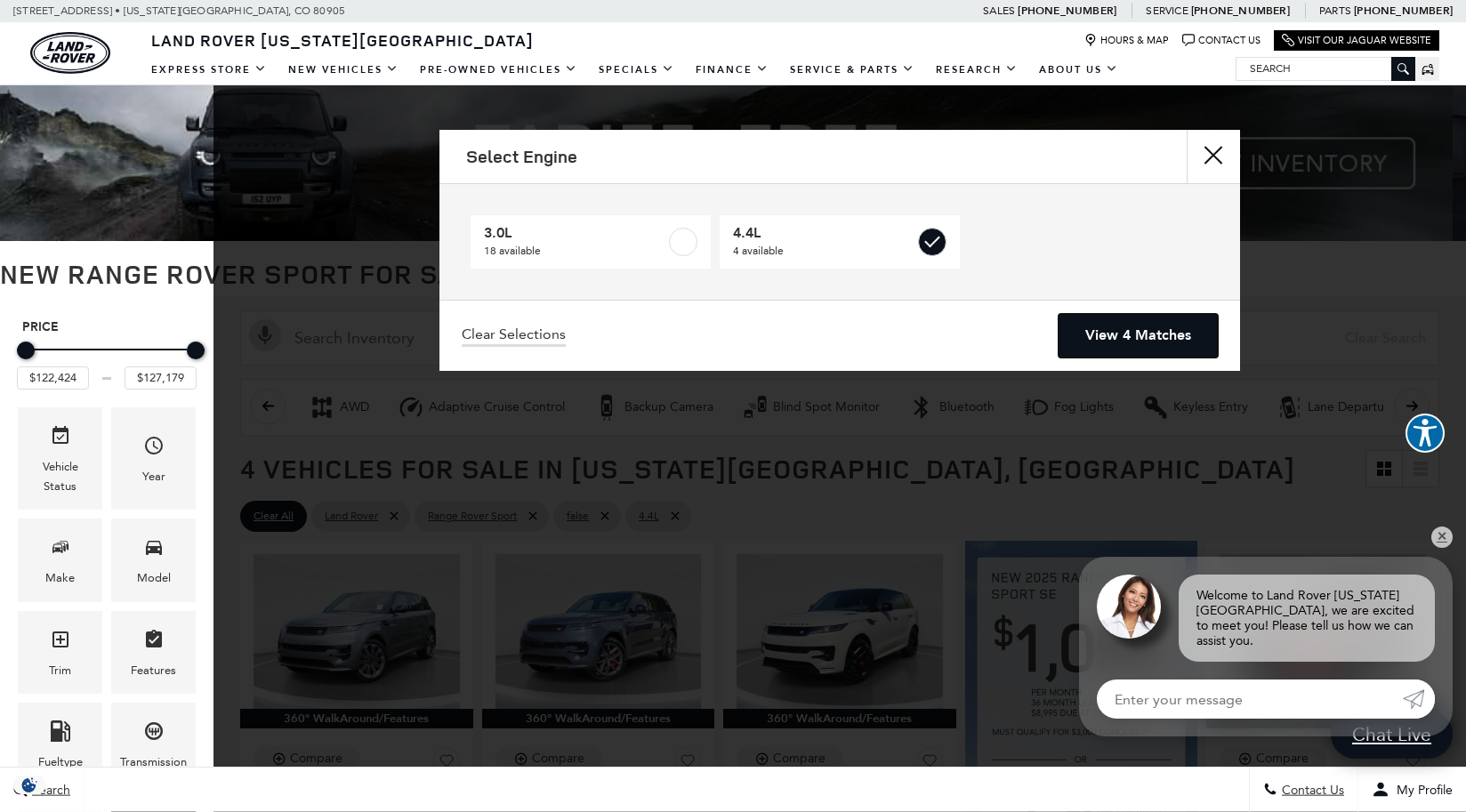
click at [1122, 335] on link "View 4 Matches" at bounding box center [1138, 336] width 159 height 44
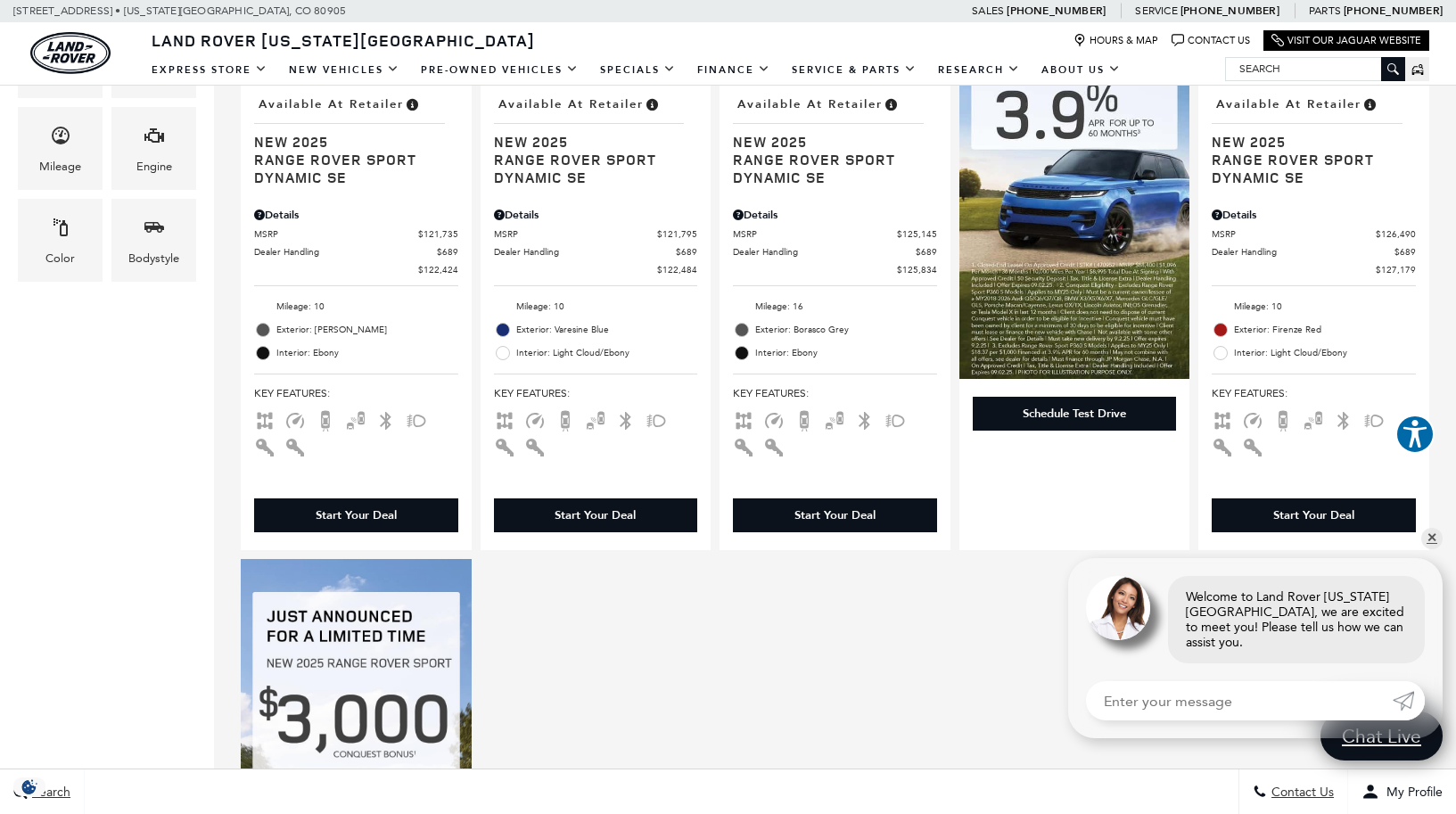
scroll to position [1022, 0]
